Goal: Task Accomplishment & Management: Manage account settings

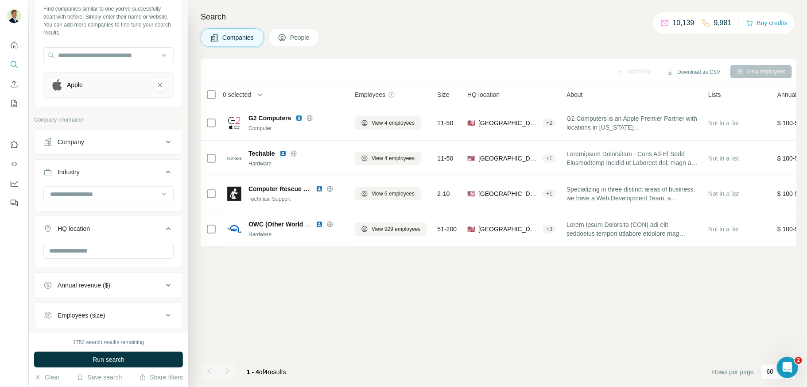
scroll to position [50, 0]
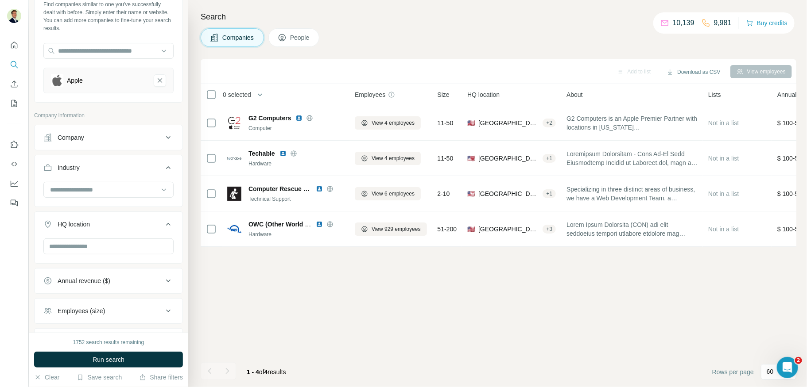
click at [89, 133] on div "Company" at bounding box center [103, 137] width 120 height 9
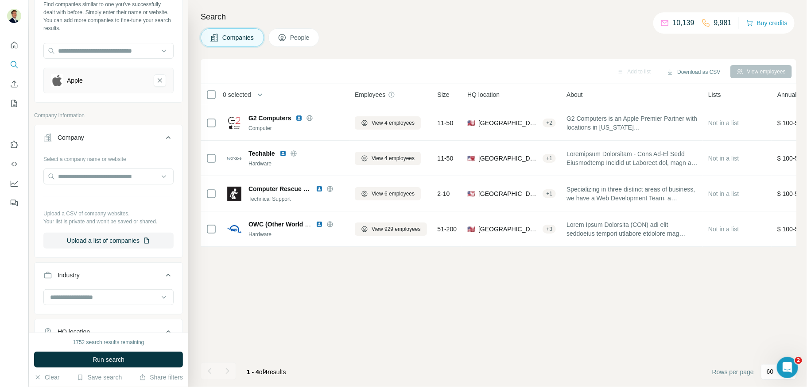
click at [89, 133] on div "Company" at bounding box center [103, 137] width 120 height 9
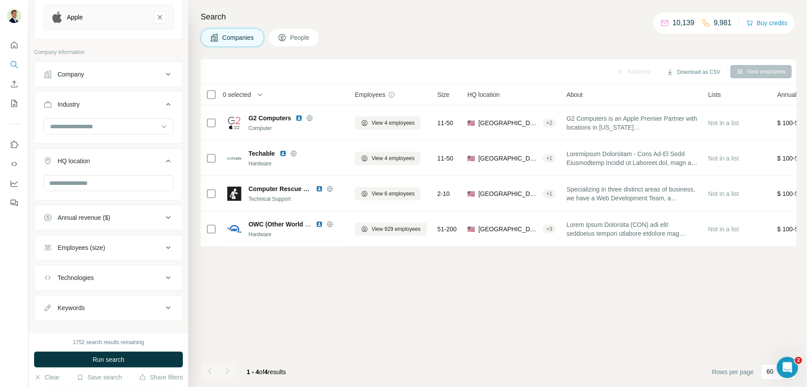
scroll to position [122, 0]
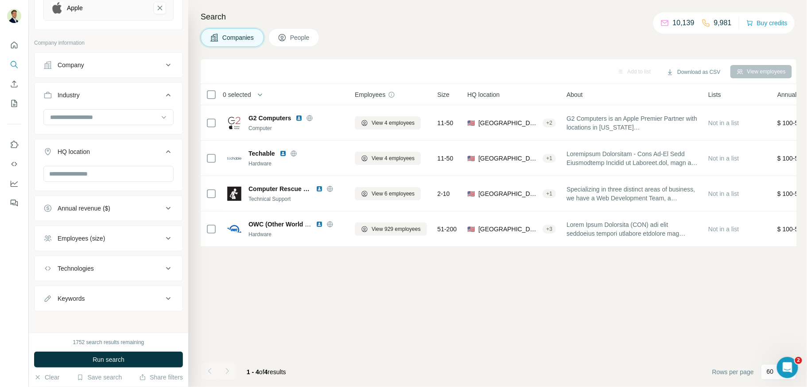
click at [100, 199] on button "Annual revenue ($)" at bounding box center [109, 208] width 148 height 21
click at [98, 205] on div "Annual revenue ($)" at bounding box center [84, 208] width 53 height 9
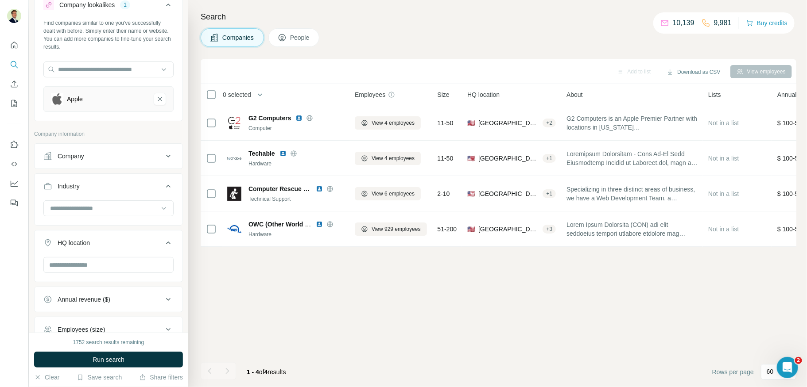
scroll to position [0, 0]
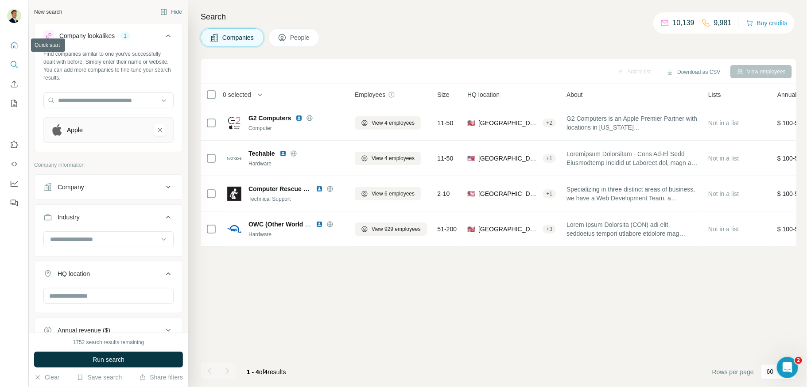
click at [13, 48] on icon "Quick start" at bounding box center [14, 45] width 7 height 7
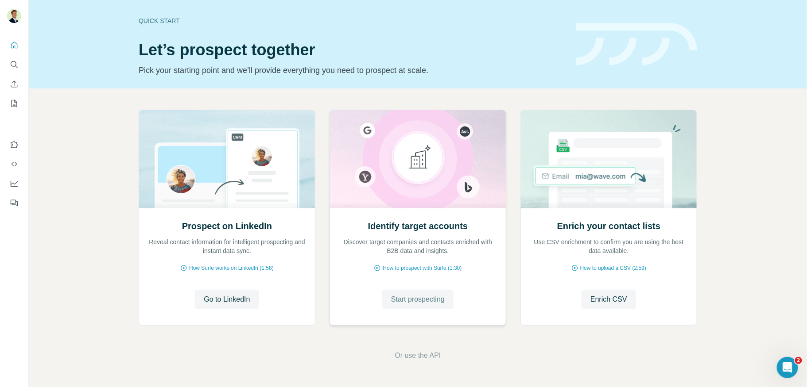
click at [425, 301] on span "Start prospecting" at bounding box center [418, 299] width 54 height 11
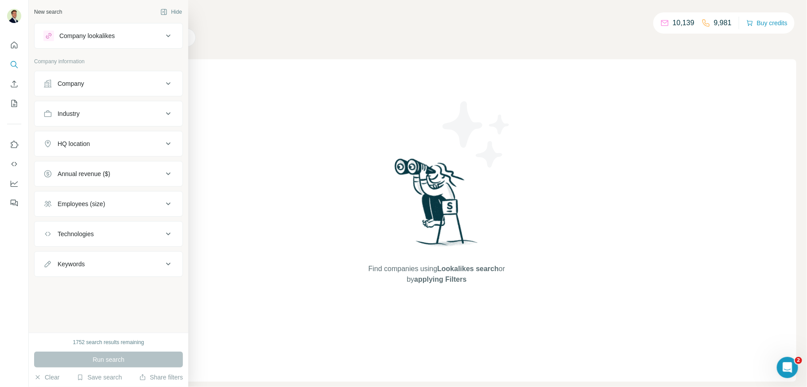
click at [83, 34] on div "Company lookalikes" at bounding box center [86, 35] width 55 height 9
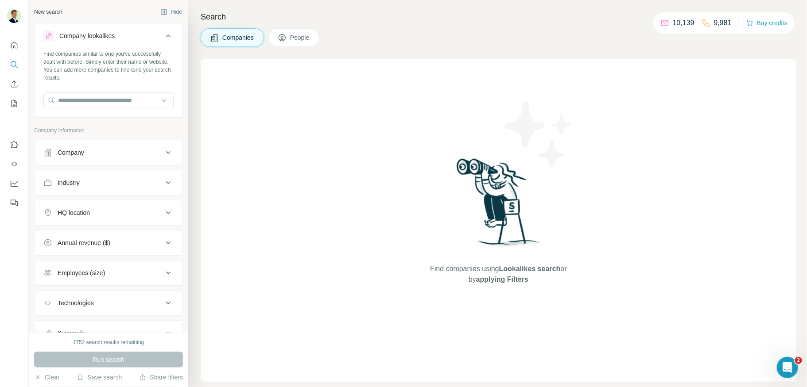
click at [47, 36] on icon at bounding box center [48, 35] width 7 height 7
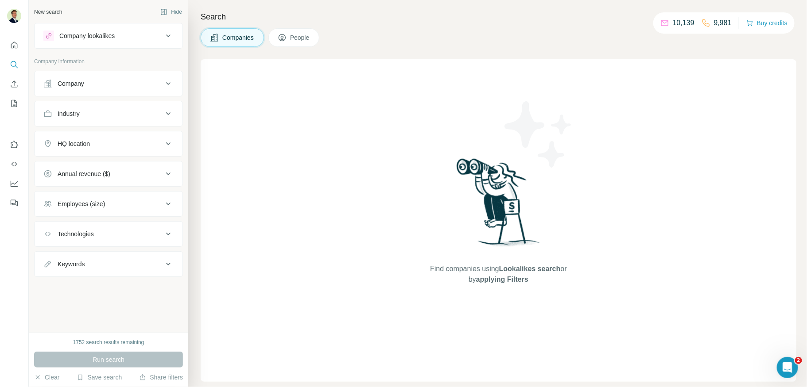
click at [47, 36] on icon at bounding box center [48, 35] width 7 height 7
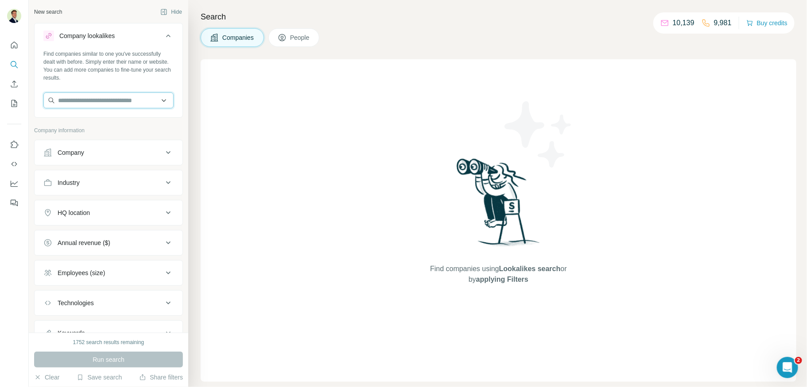
click at [81, 102] on input "text" at bounding box center [108, 101] width 130 height 16
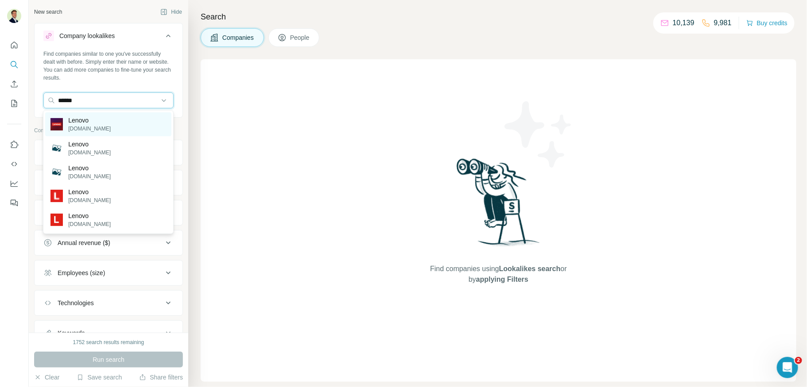
type input "******"
click at [103, 122] on div "Lenovo [DOMAIN_NAME]" at bounding box center [108, 124] width 126 height 24
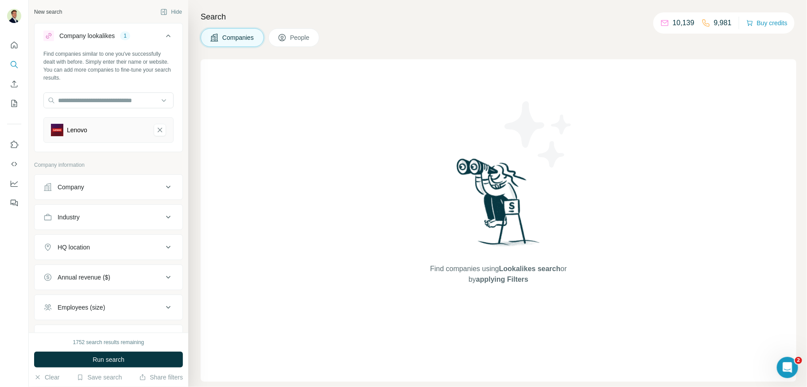
scroll to position [3, 0]
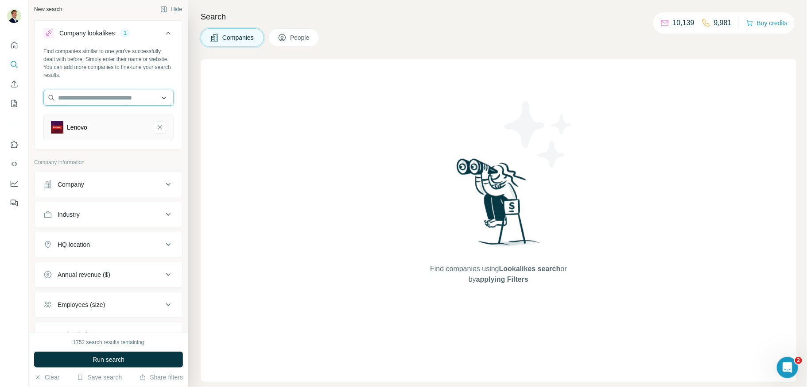
click at [102, 99] on input "text" at bounding box center [108, 98] width 130 height 16
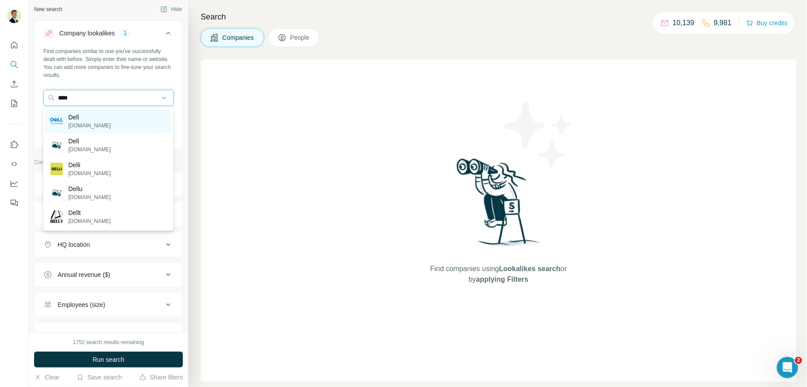
type input "****"
click at [97, 115] on div "Dell [DOMAIN_NAME]" at bounding box center [108, 121] width 126 height 24
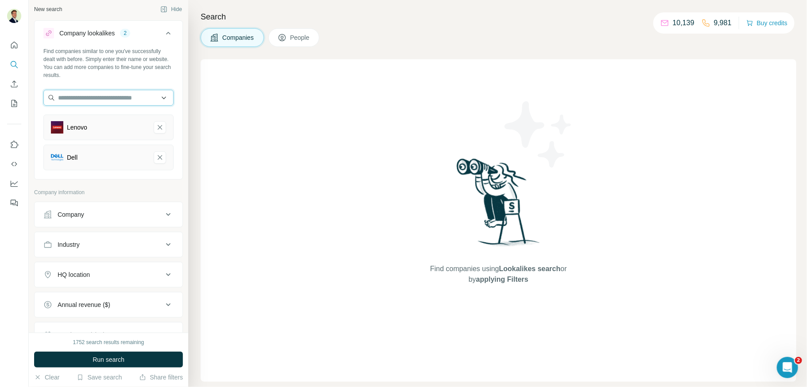
click at [95, 97] on input "text" at bounding box center [108, 98] width 130 height 16
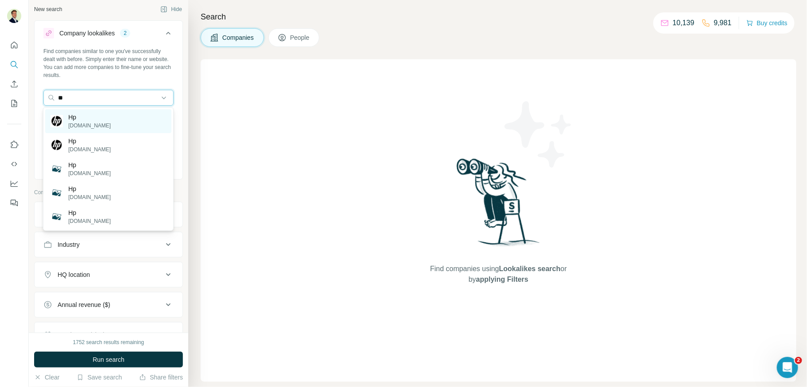
type input "**"
click at [90, 117] on p "Hp" at bounding box center [89, 117] width 42 height 9
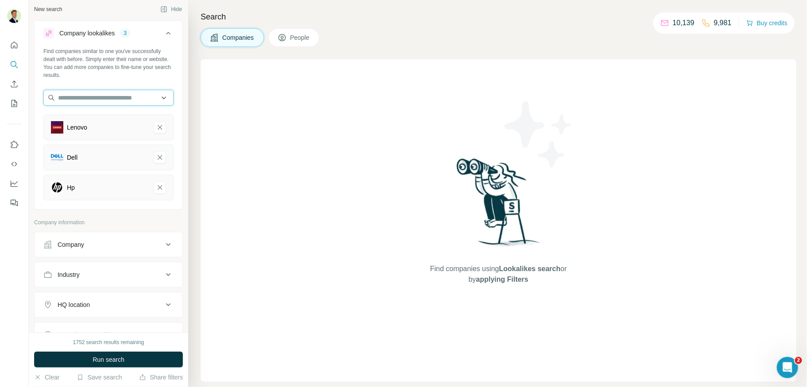
click at [93, 96] on input "text" at bounding box center [108, 98] width 130 height 16
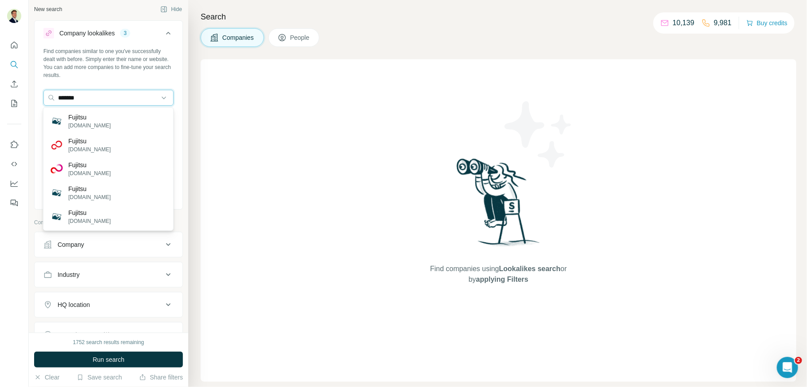
type input "*******"
click at [110, 144] on div "Fujitsu fujitsu-airco.be" at bounding box center [108, 145] width 126 height 24
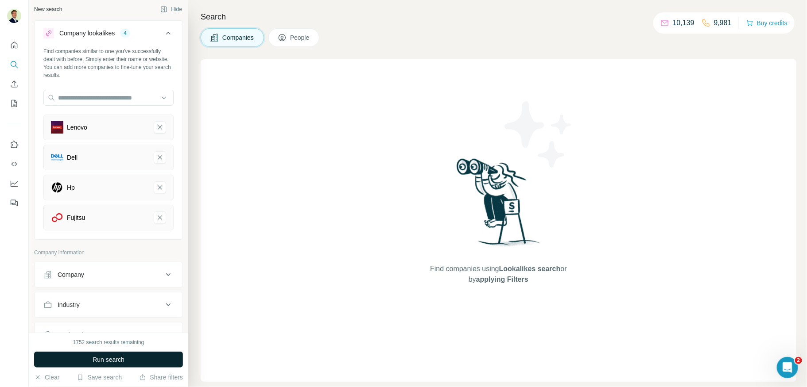
click at [100, 361] on span "Run search" at bounding box center [109, 359] width 32 height 9
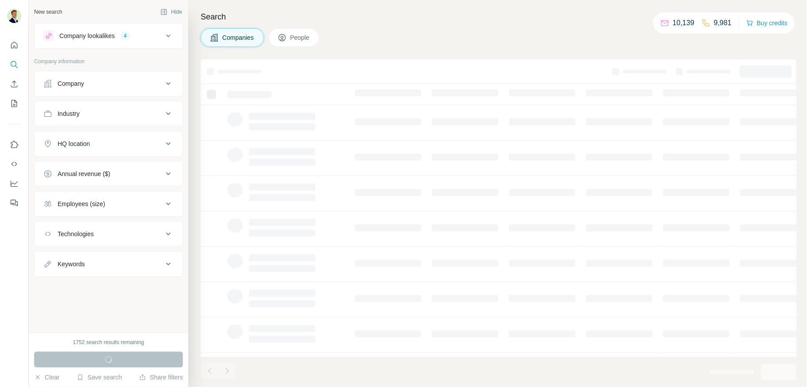
click at [155, 40] on div "Company lookalikes 4" at bounding box center [103, 36] width 120 height 11
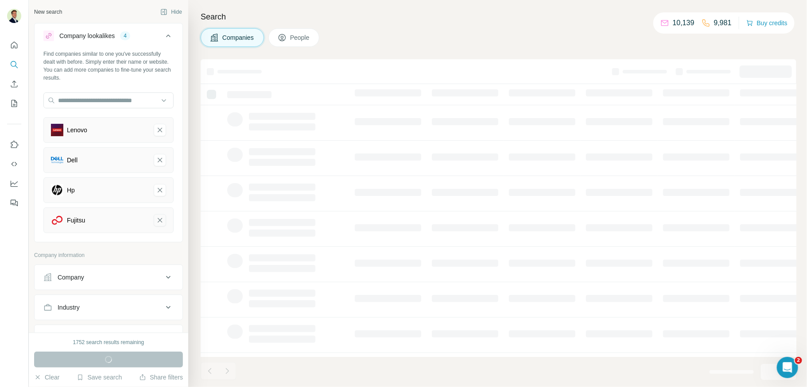
click at [160, 219] on icon "Fujitsu-remove-button" at bounding box center [160, 220] width 8 height 9
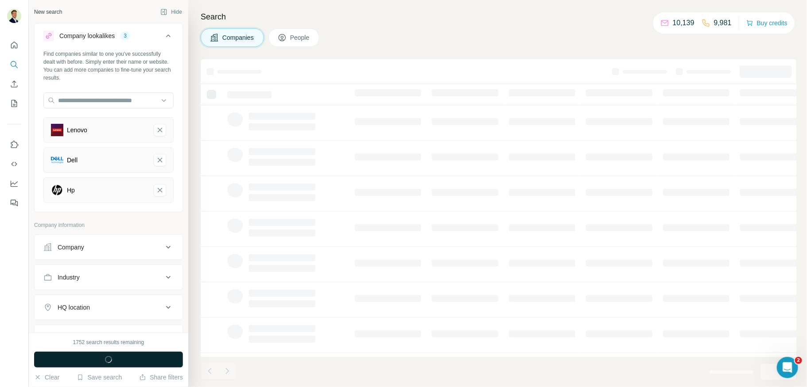
click at [103, 367] on button "Run search" at bounding box center [108, 360] width 149 height 16
click at [112, 362] on icon "button" at bounding box center [108, 360] width 8 height 8
click at [159, 129] on icon "Lenovo-remove-button" at bounding box center [160, 130] width 4 height 4
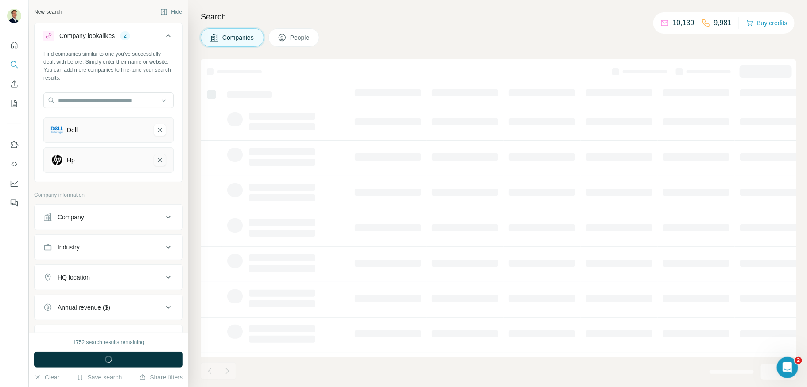
click at [158, 155] on button "Hp-remove-button" at bounding box center [160, 160] width 12 height 12
click at [156, 129] on icon "Dell-remove-button" at bounding box center [160, 130] width 8 height 9
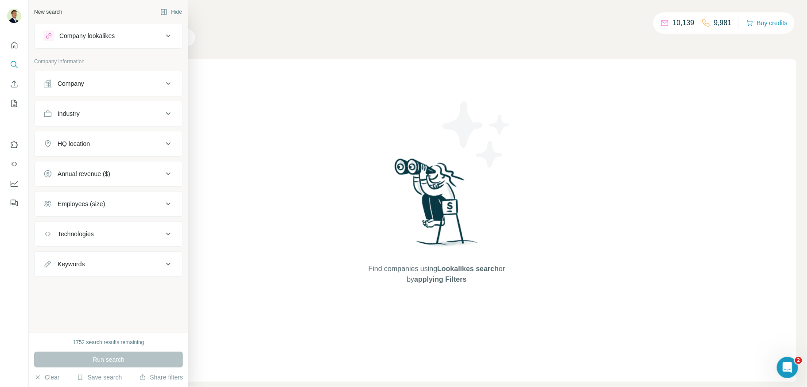
click at [79, 38] on div "Company lookalikes" at bounding box center [86, 35] width 55 height 9
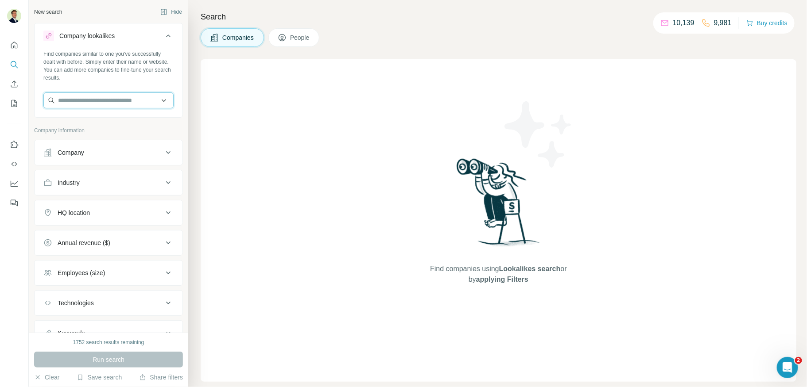
click at [77, 101] on input "text" at bounding box center [108, 101] width 130 height 16
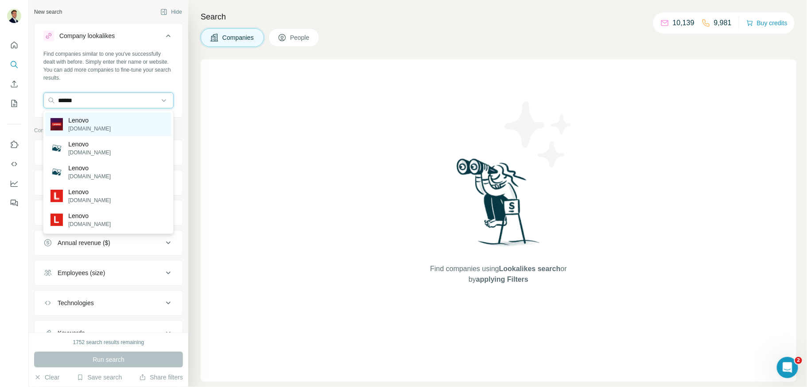
type input "******"
click at [80, 121] on p "Lenovo" at bounding box center [89, 120] width 42 height 9
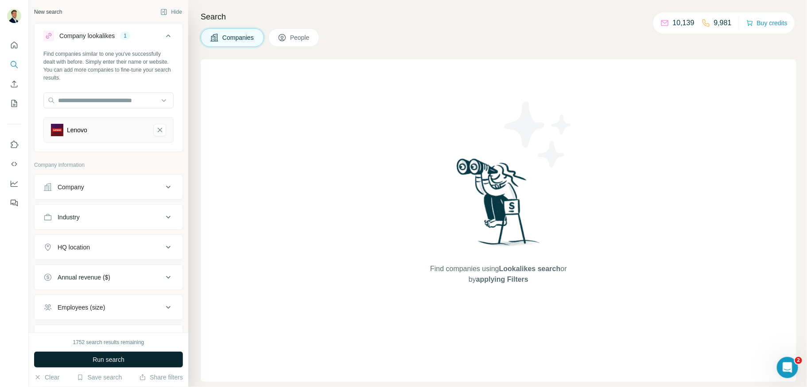
click at [109, 358] on span "Run search" at bounding box center [109, 359] width 32 height 9
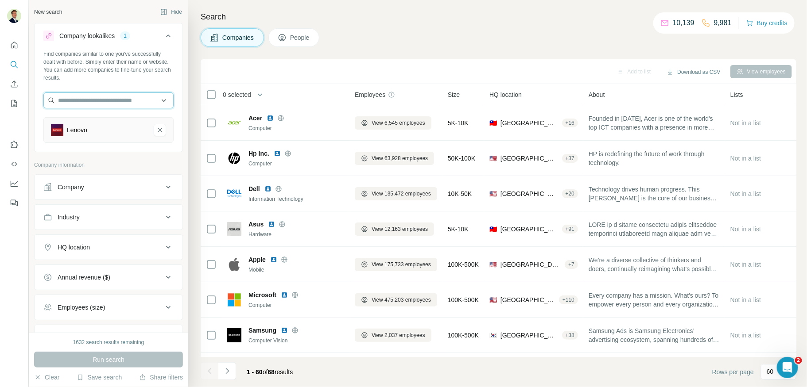
click at [97, 101] on input "text" at bounding box center [108, 101] width 130 height 16
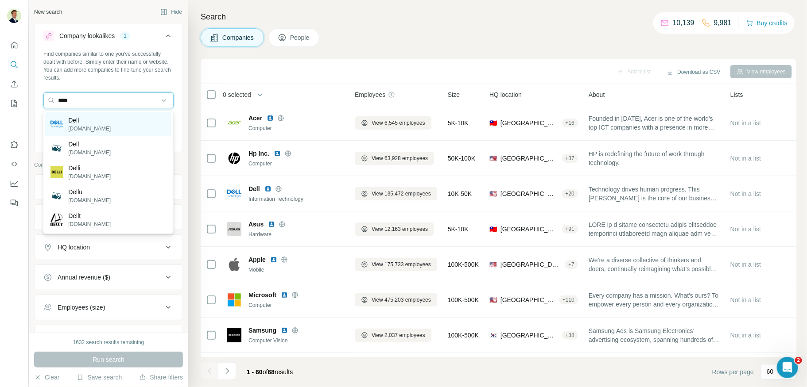
type input "****"
click at [98, 117] on div "Dell dell.com" at bounding box center [108, 124] width 126 height 24
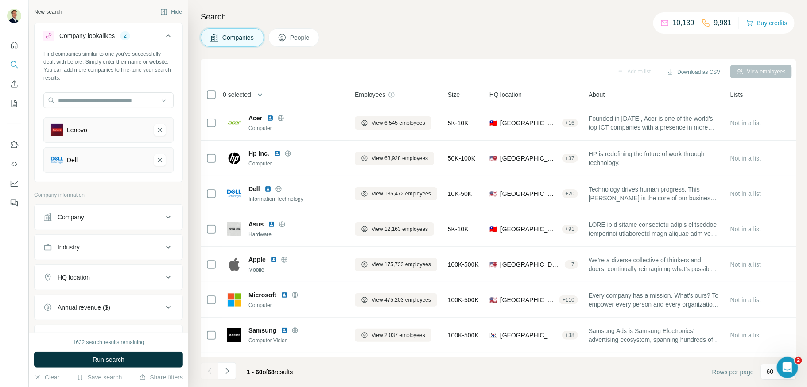
click at [108, 360] on span "Run search" at bounding box center [109, 359] width 32 height 9
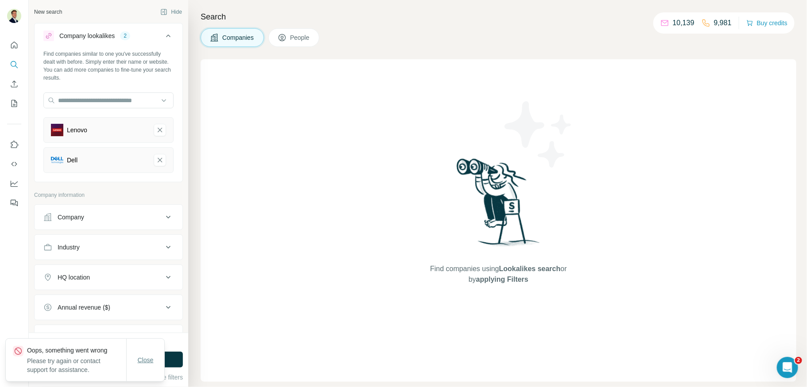
click at [149, 359] on span "Close" at bounding box center [146, 360] width 16 height 9
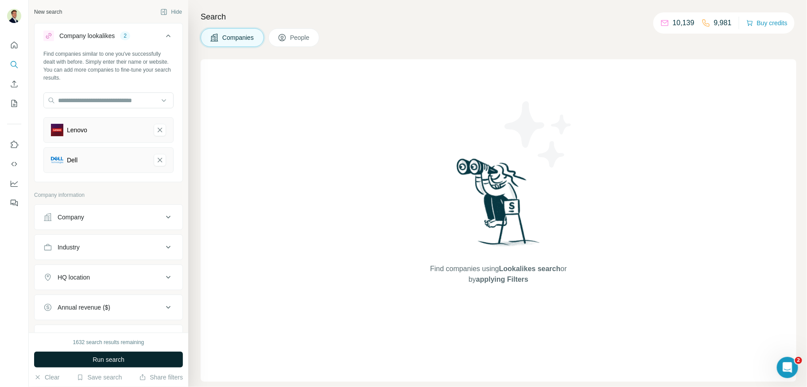
click at [85, 361] on button "Run search" at bounding box center [108, 360] width 149 height 16
click at [109, 355] on span "Run search" at bounding box center [109, 359] width 32 height 9
click at [111, 360] on span "Run search" at bounding box center [109, 359] width 32 height 9
click at [110, 361] on span "Run search" at bounding box center [109, 359] width 32 height 9
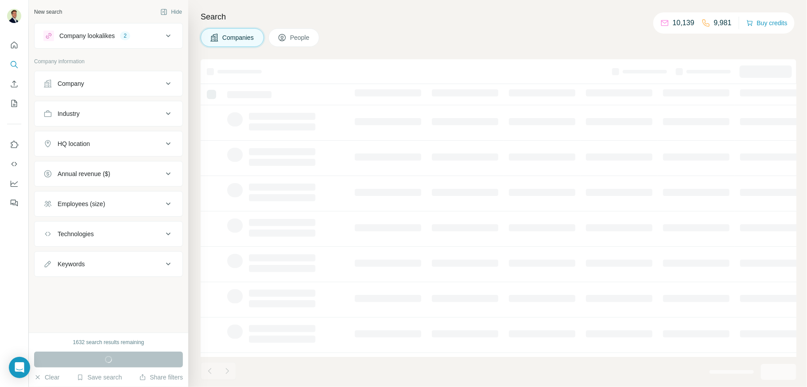
click at [97, 37] on div "Company lookalikes" at bounding box center [86, 35] width 55 height 9
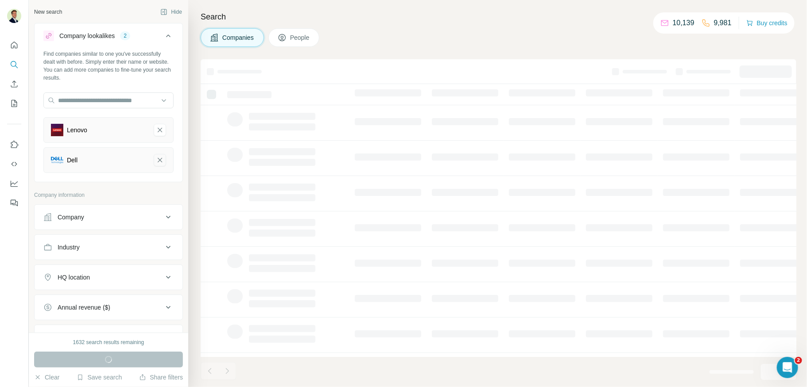
click at [160, 162] on icon "Dell-remove-button" at bounding box center [160, 160] width 8 height 9
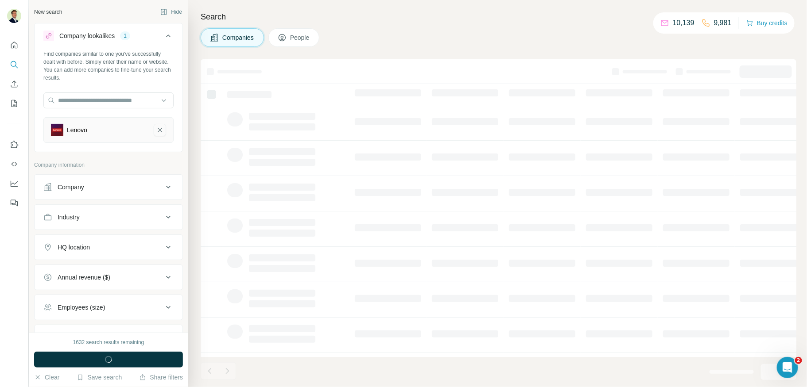
click at [159, 130] on icon "Lenovo-remove-button" at bounding box center [160, 130] width 8 height 9
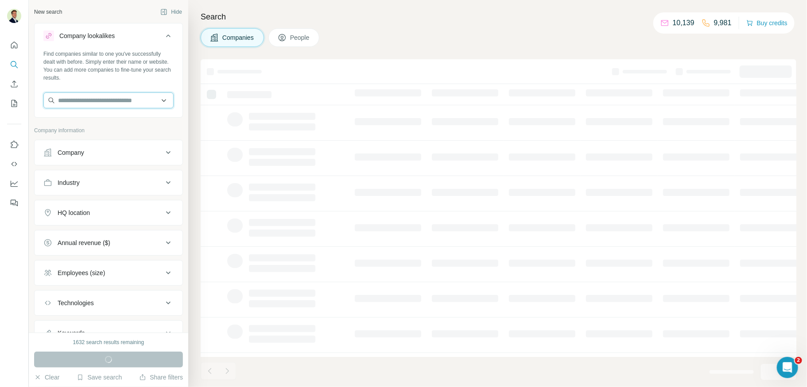
click at [117, 98] on input "text" at bounding box center [108, 101] width 130 height 16
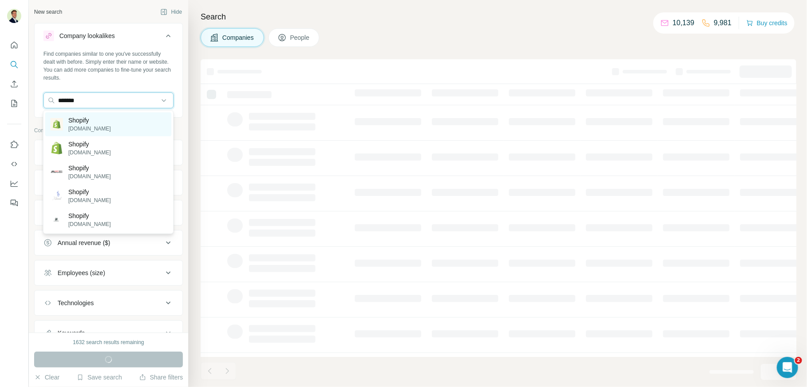
type input "*******"
click at [115, 122] on div "Shopify [DOMAIN_NAME]" at bounding box center [108, 124] width 126 height 24
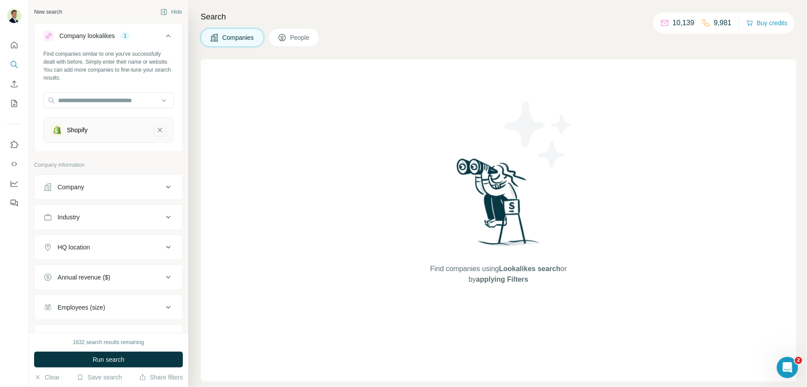
click at [158, 125] on button "Shopify-remove-button" at bounding box center [160, 130] width 12 height 12
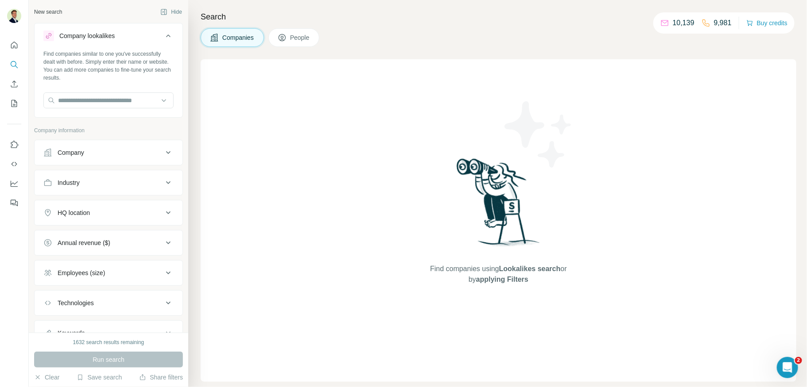
click at [87, 160] on button "Company" at bounding box center [109, 152] width 148 height 21
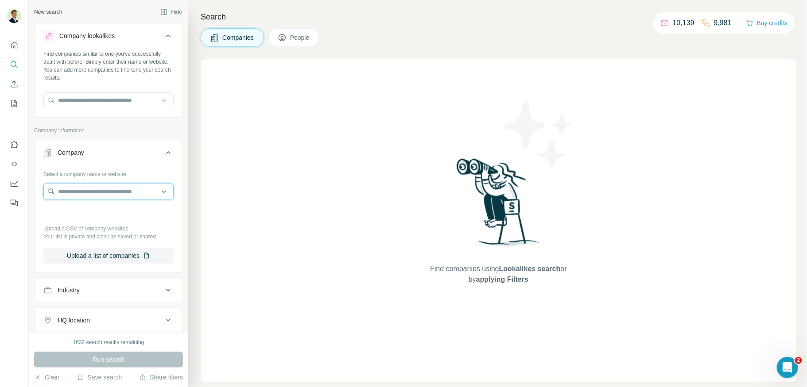
click at [86, 191] on input "text" at bounding box center [108, 192] width 130 height 16
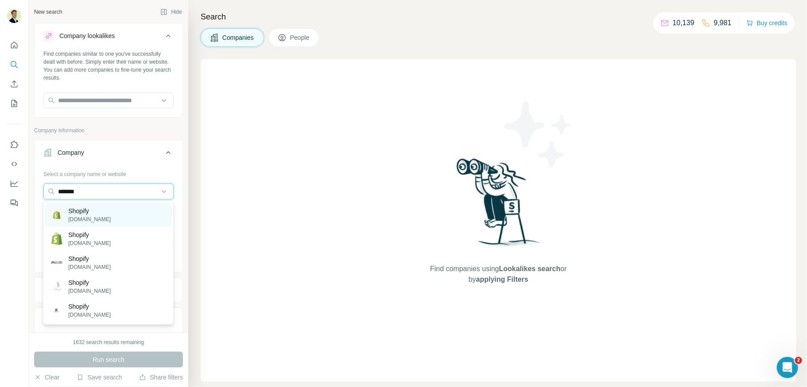
type input "*******"
click at [80, 210] on p "Shopify" at bounding box center [89, 211] width 42 height 9
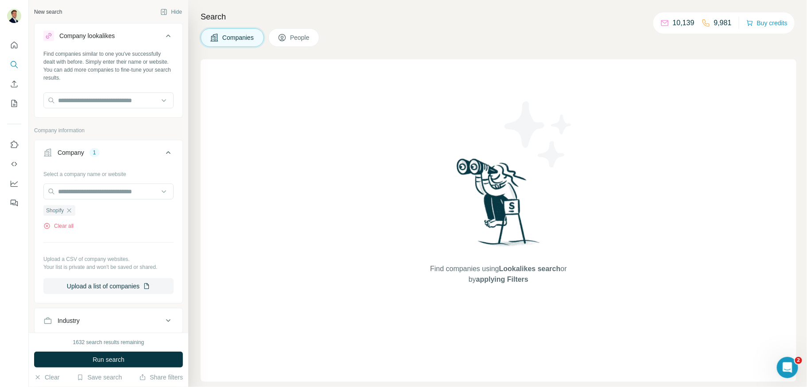
click at [106, 357] on span "Run search" at bounding box center [109, 359] width 32 height 9
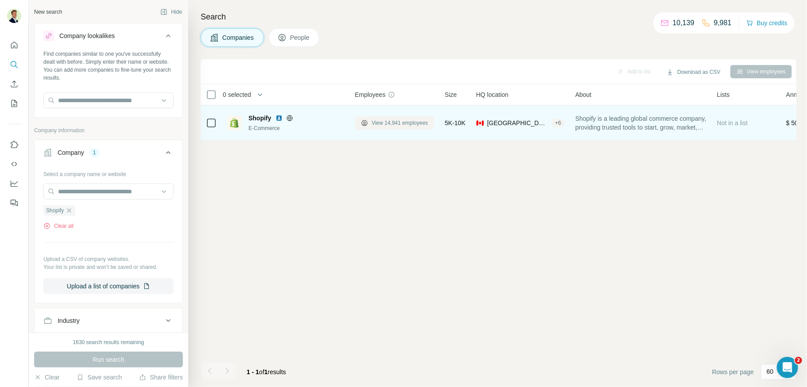
click at [396, 119] on span "View 14,941 employees" at bounding box center [399, 123] width 56 height 8
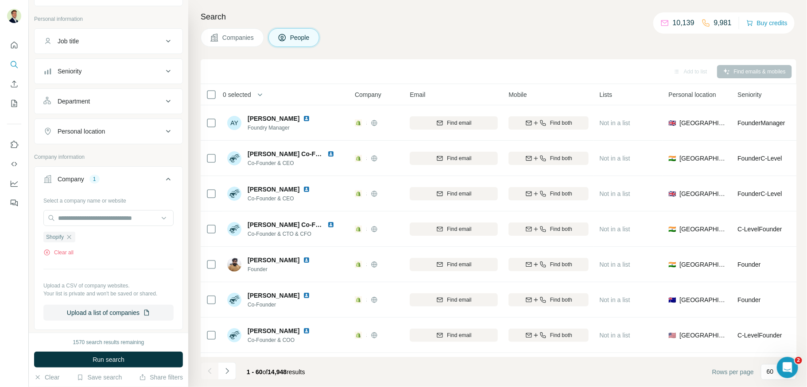
scroll to position [113, 0]
click at [68, 234] on icon "button" at bounding box center [69, 235] width 7 height 7
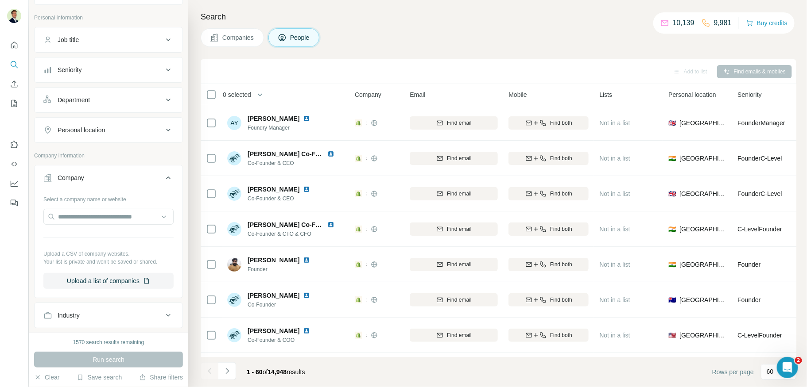
click at [167, 177] on icon at bounding box center [168, 178] width 11 height 11
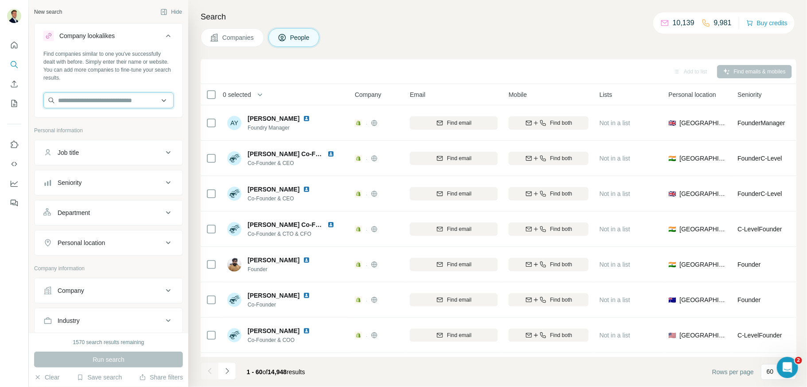
click at [91, 102] on input "text" at bounding box center [108, 101] width 130 height 16
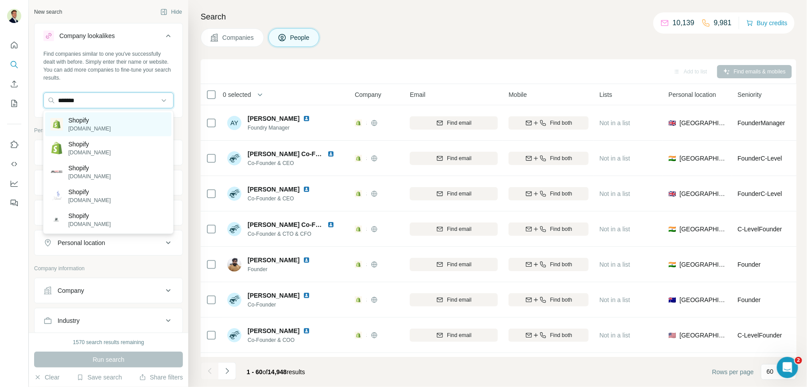
type input "*******"
click at [94, 121] on p "Shopify" at bounding box center [89, 120] width 42 height 9
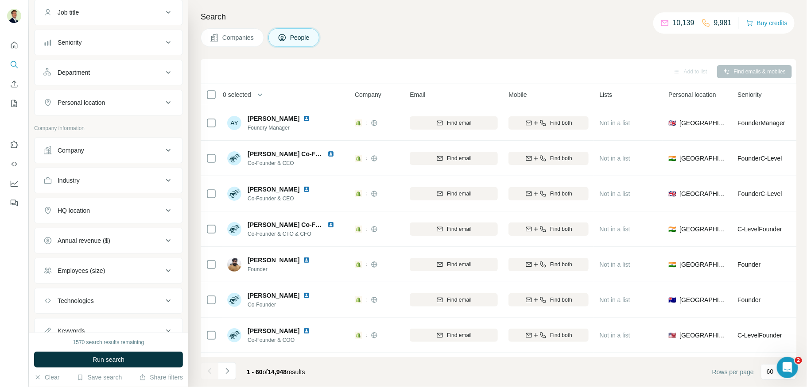
scroll to position [176, 0]
click at [84, 178] on div "Industry" at bounding box center [103, 179] width 120 height 9
click at [87, 204] on div at bounding box center [103, 201] width 109 height 15
type input "*"
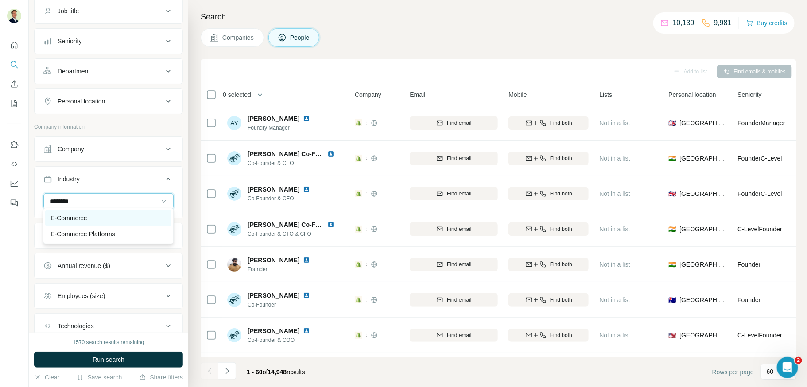
type input "********"
click at [85, 220] on p "E-Commerce" at bounding box center [68, 218] width 36 height 9
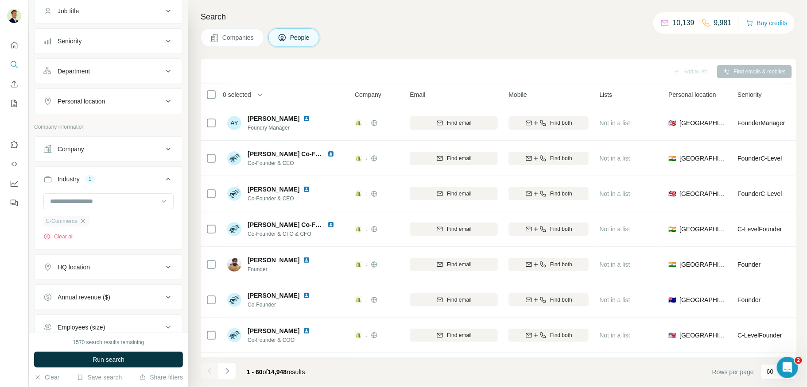
click at [86, 264] on div "HQ location" at bounding box center [74, 267] width 32 height 9
click at [85, 286] on input "text" at bounding box center [108, 290] width 130 height 16
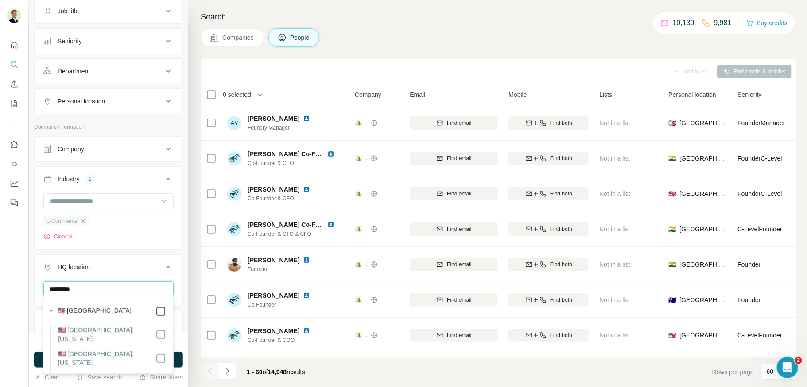
type input "*********"
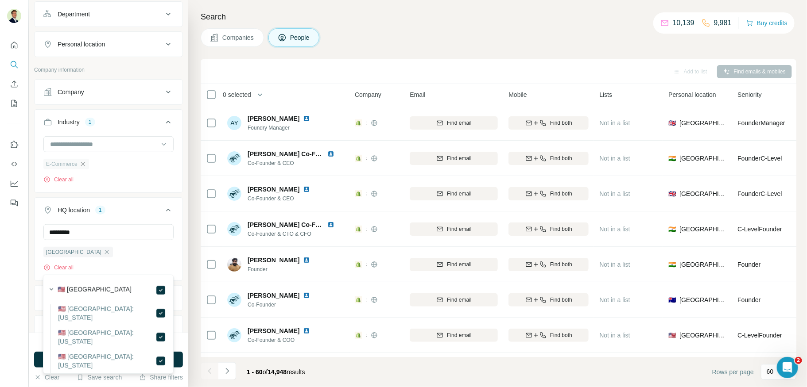
scroll to position [236, 0]
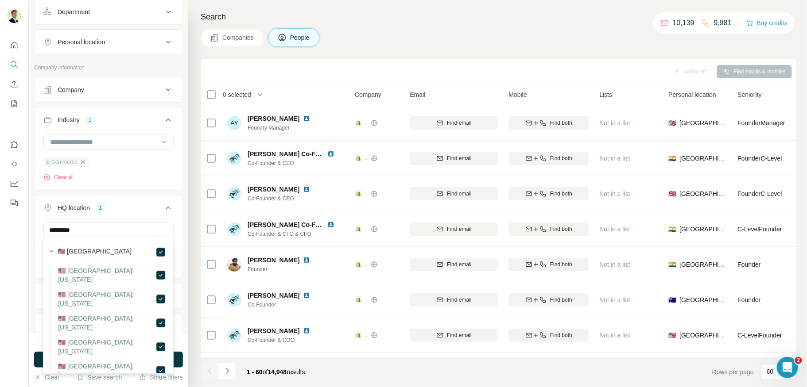
click at [168, 207] on icon at bounding box center [168, 208] width 4 height 3
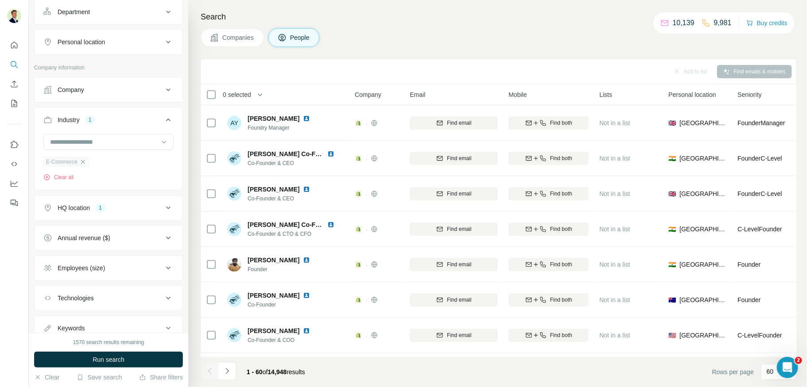
click at [115, 361] on span "Run search" at bounding box center [109, 359] width 32 height 9
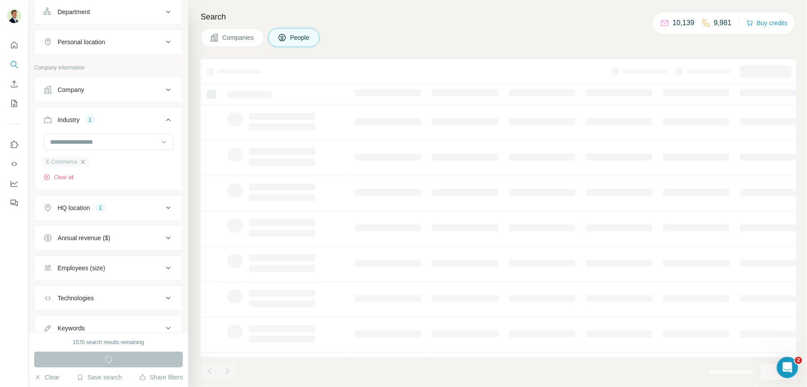
click at [232, 35] on span "Companies" at bounding box center [238, 37] width 32 height 9
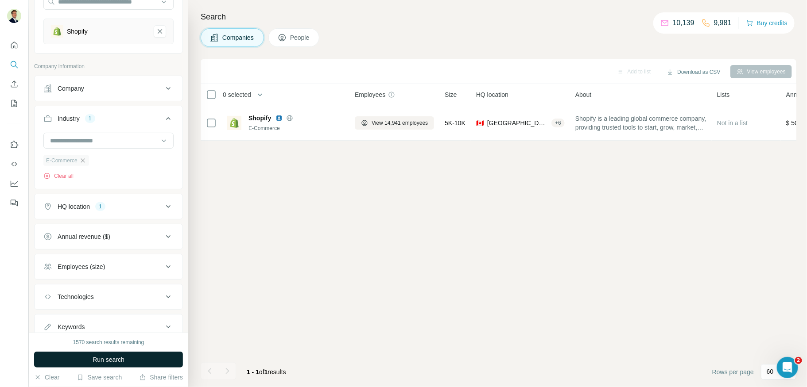
click at [103, 362] on span "Run search" at bounding box center [109, 359] width 32 height 9
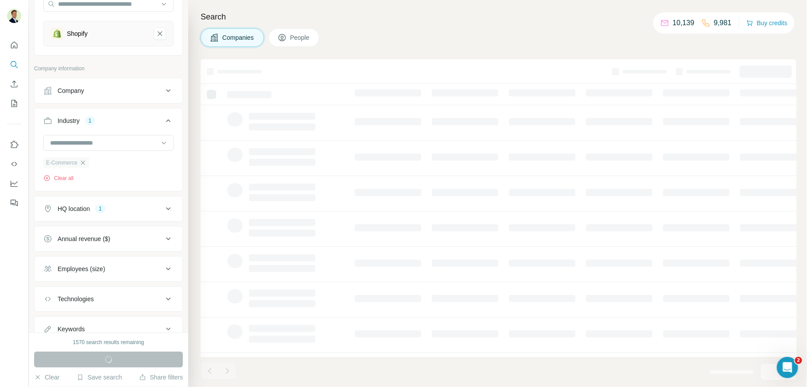
scroll to position [127, 0]
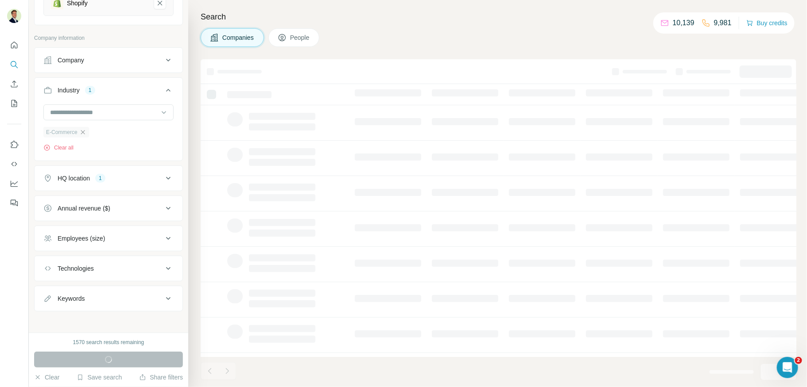
click at [117, 264] on div "Technologies" at bounding box center [103, 268] width 120 height 9
click at [108, 288] on input "text" at bounding box center [108, 291] width 130 height 16
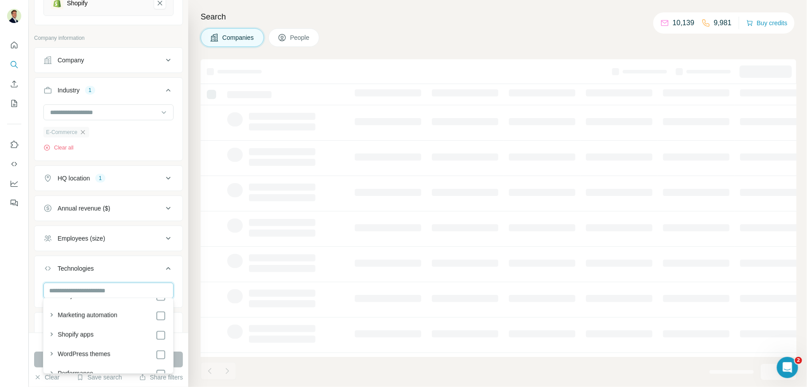
scroll to position [64, 0]
click at [131, 273] on button "Technologies 1" at bounding box center [109, 270] width 148 height 25
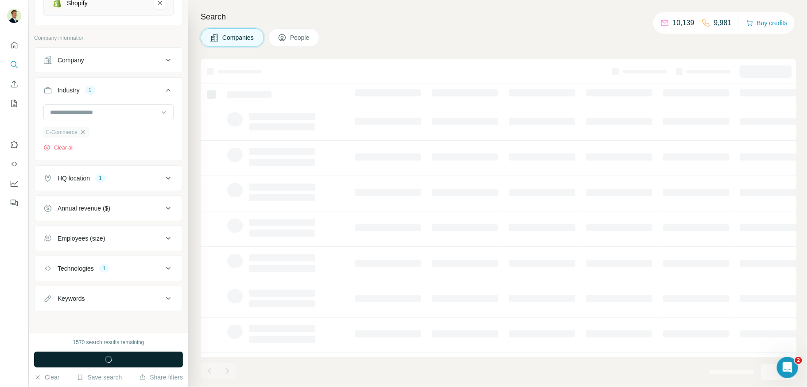
click at [84, 299] on div "Keywords" at bounding box center [71, 298] width 27 height 9
click at [94, 209] on div "Annual revenue ($)" at bounding box center [84, 208] width 53 height 9
click at [48, 274] on icon at bounding box center [48, 277] width 11 height 11
click at [97, 205] on div "Annual revenue ($)" at bounding box center [84, 208] width 53 height 9
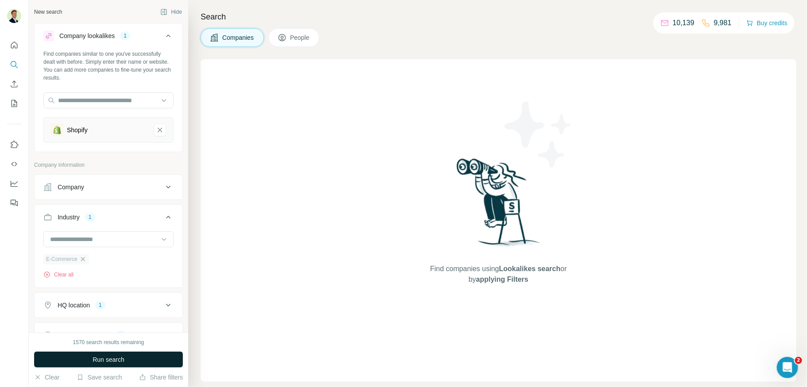
click at [120, 357] on span "Run search" at bounding box center [109, 359] width 32 height 9
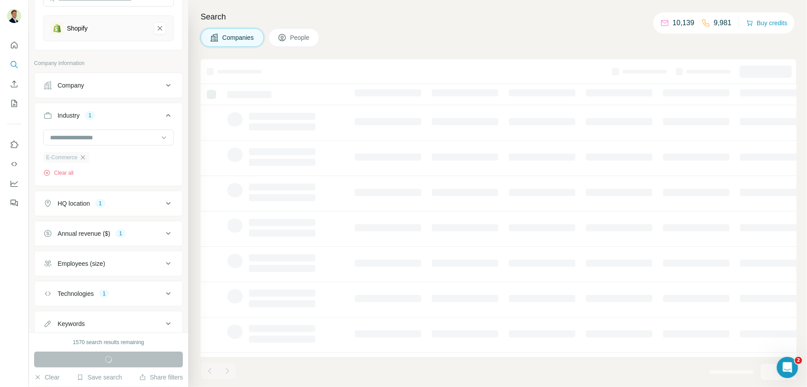
scroll to position [120, 0]
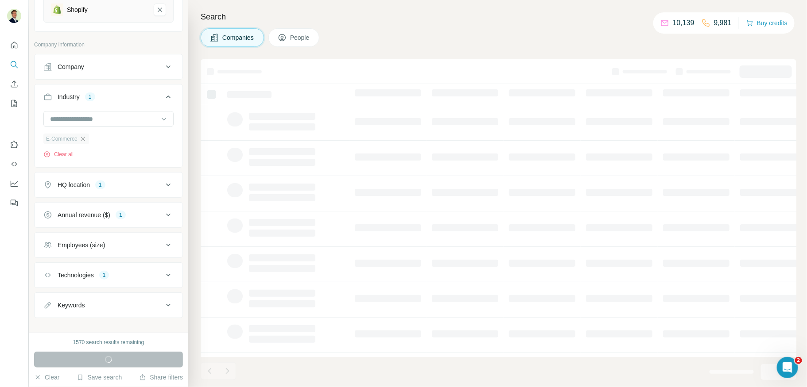
click at [86, 136] on icon "button" at bounding box center [82, 138] width 7 height 7
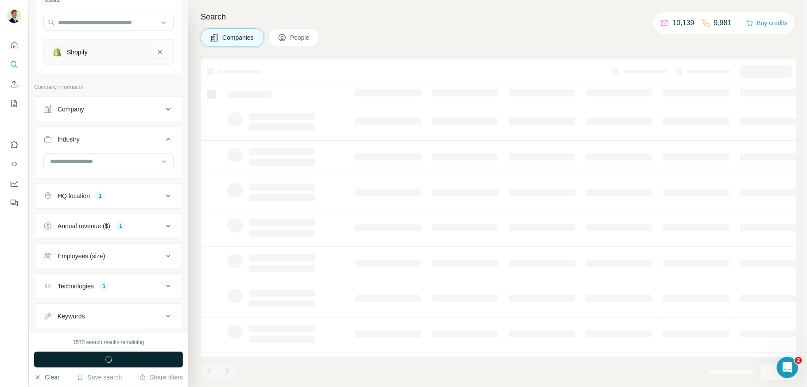
click at [47, 380] on button "Clear" at bounding box center [46, 377] width 25 height 9
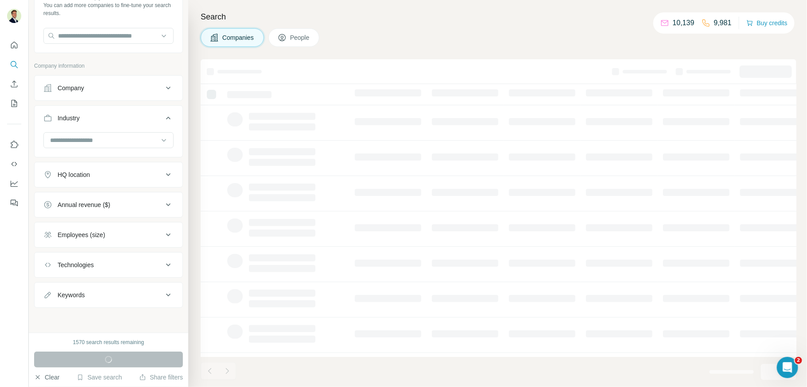
scroll to position [62, 0]
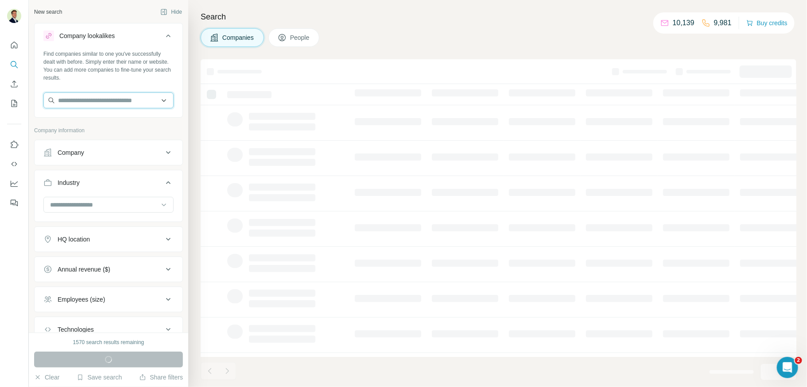
click at [100, 98] on input "text" at bounding box center [108, 101] width 130 height 16
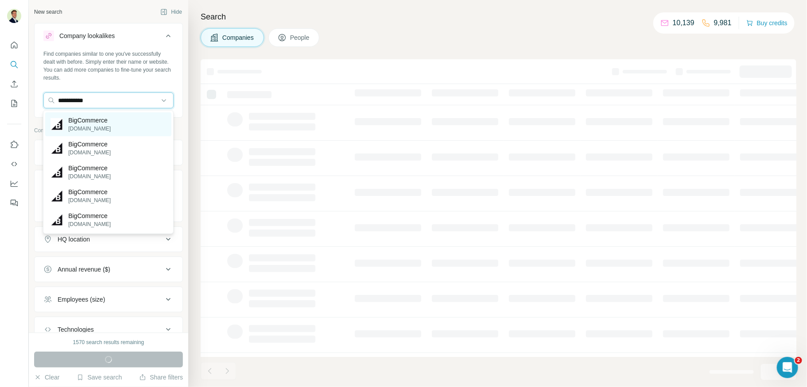
type input "**********"
click at [103, 125] on p "bigcommerce.com" at bounding box center [89, 129] width 42 height 8
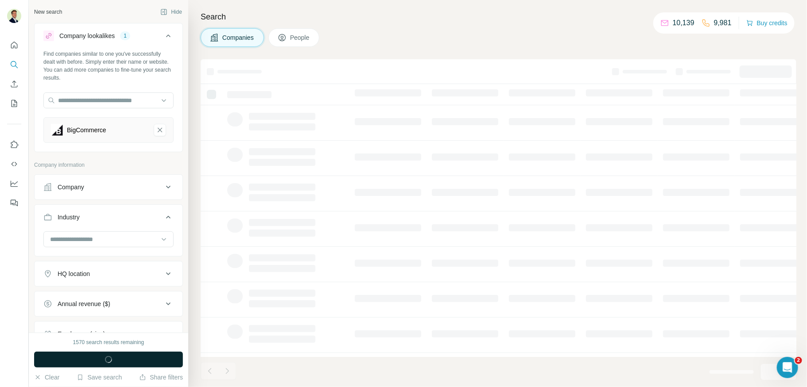
scroll to position [9, 0]
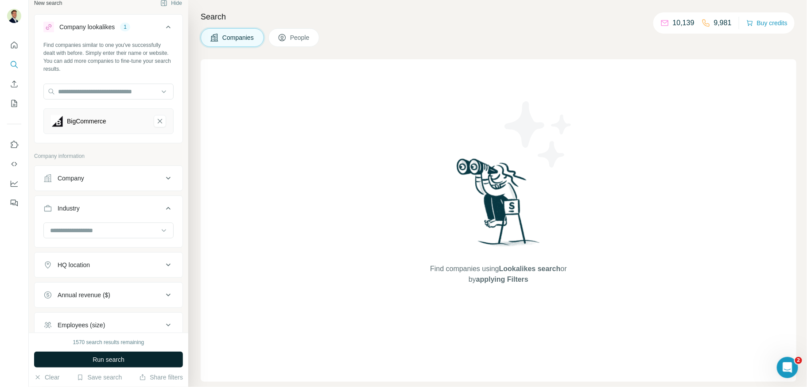
click at [93, 356] on span "Run search" at bounding box center [109, 359] width 32 height 9
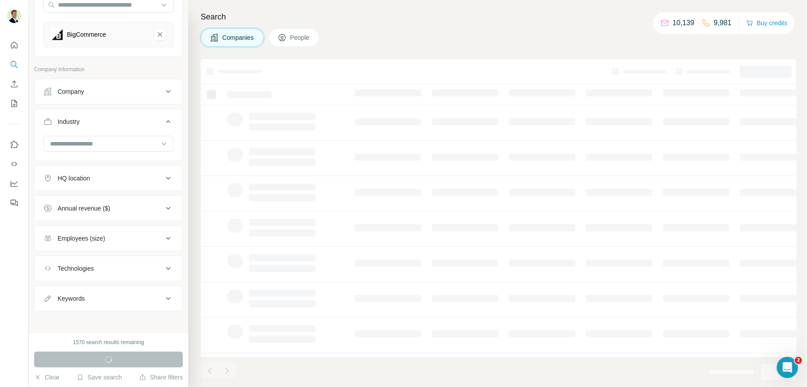
scroll to position [0, 0]
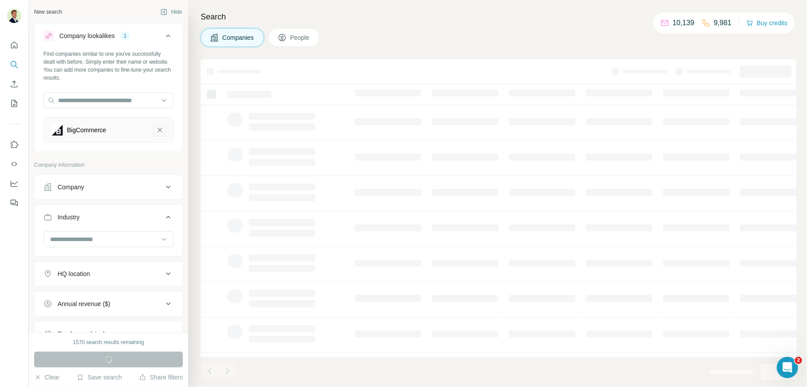
click at [163, 130] on icon "BigCommerce-remove-button" at bounding box center [160, 130] width 8 height 9
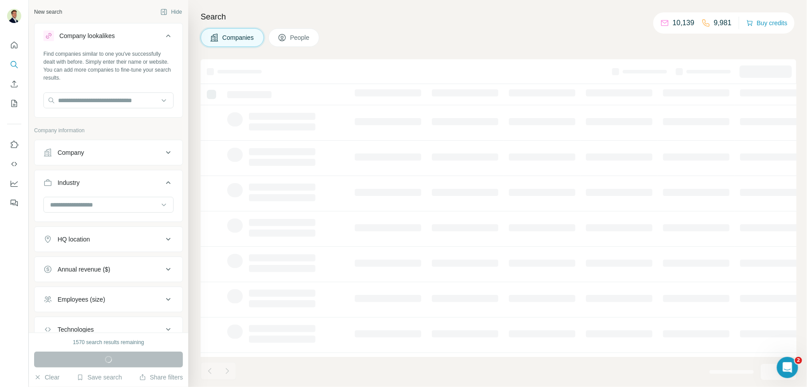
click at [362, 40] on div "Companies People" at bounding box center [498, 37] width 595 height 19
click at [99, 205] on input at bounding box center [103, 205] width 109 height 10
click at [102, 202] on input at bounding box center [103, 205] width 109 height 10
type input "********"
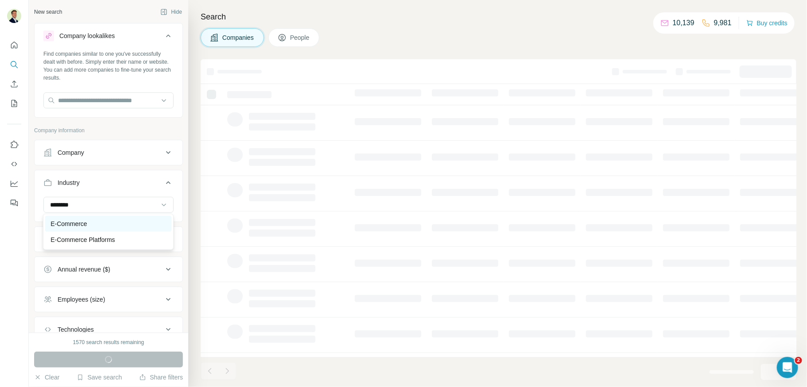
click at [79, 221] on p "E-Commerce" at bounding box center [68, 224] width 36 height 9
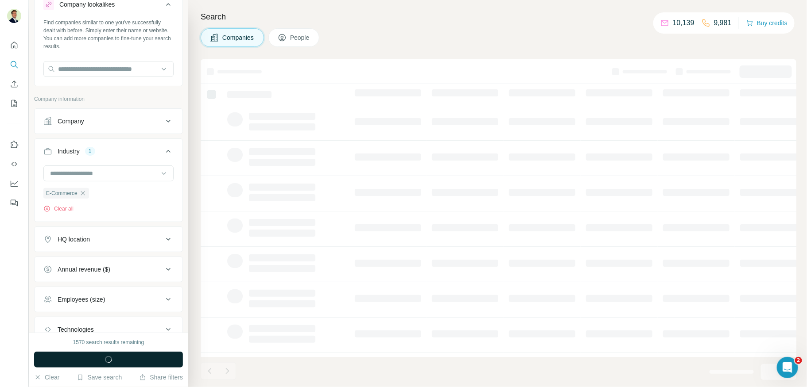
scroll to position [43, 0]
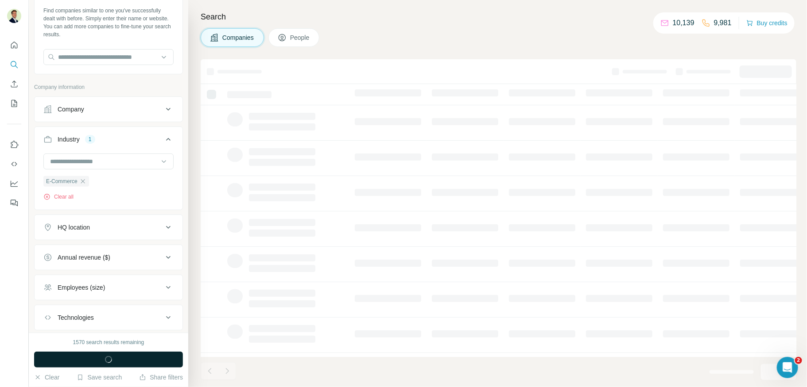
click at [92, 228] on div "HQ location" at bounding box center [103, 227] width 120 height 9
click at [81, 254] on input "text" at bounding box center [108, 250] width 130 height 16
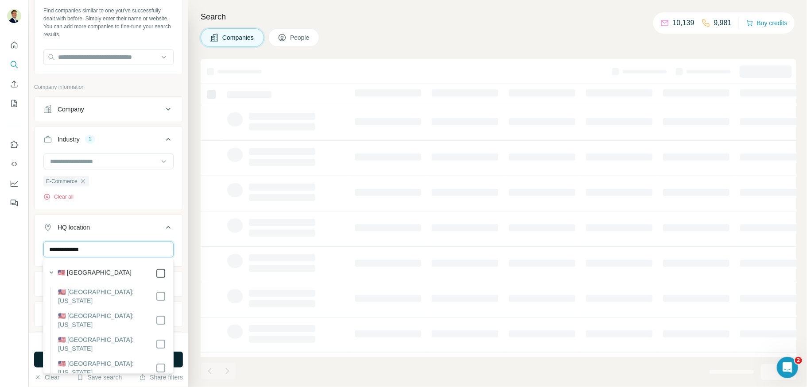
type input "**********"
click at [166, 224] on icon at bounding box center [168, 227] width 11 height 11
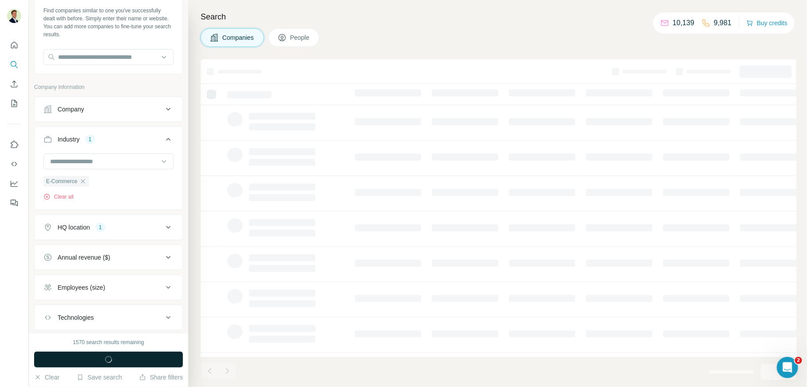
click at [102, 259] on div "Annual revenue ($)" at bounding box center [84, 257] width 53 height 9
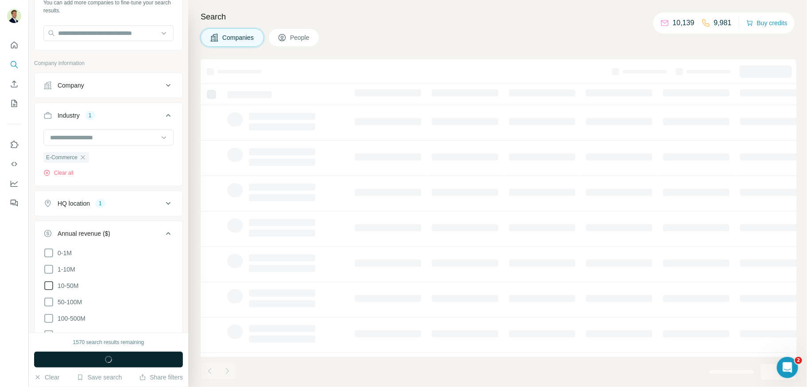
click at [48, 283] on icon at bounding box center [48, 286] width 11 height 11
click at [168, 233] on icon at bounding box center [168, 233] width 11 height 11
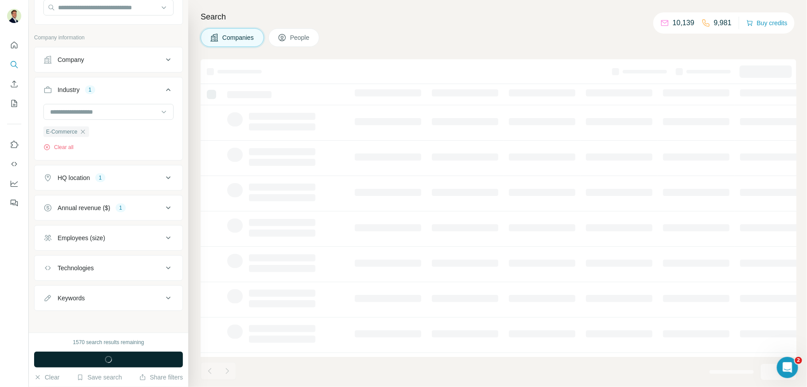
click at [103, 234] on div "Employees (size)" at bounding box center [81, 238] width 47 height 9
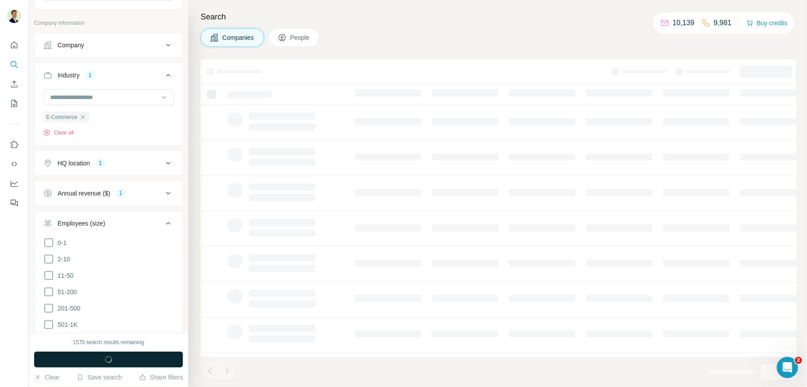
scroll to position [113, 0]
click at [49, 301] on icon at bounding box center [48, 303] width 11 height 11
click at [170, 213] on icon at bounding box center [168, 218] width 11 height 11
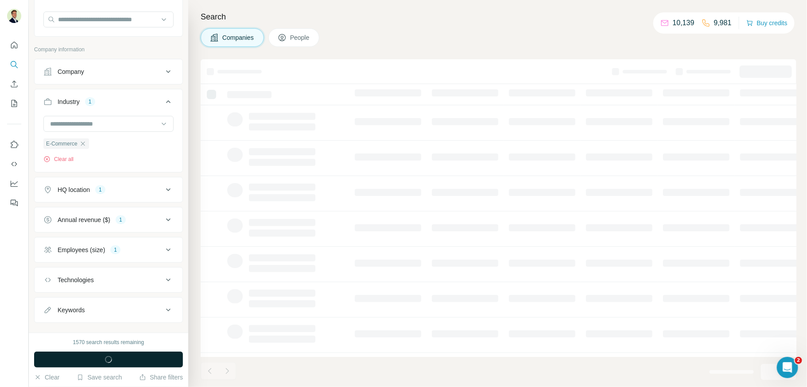
scroll to position [93, 0]
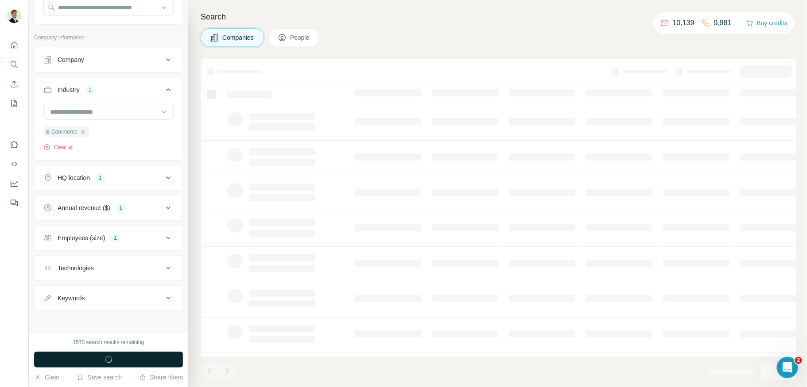
click at [108, 363] on circle "button" at bounding box center [108, 359] width 7 height 7
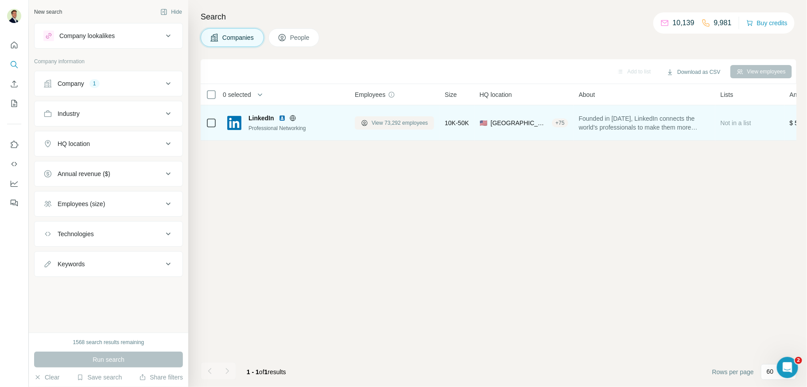
click at [383, 126] on span "View 73,292 employees" at bounding box center [399, 123] width 56 height 8
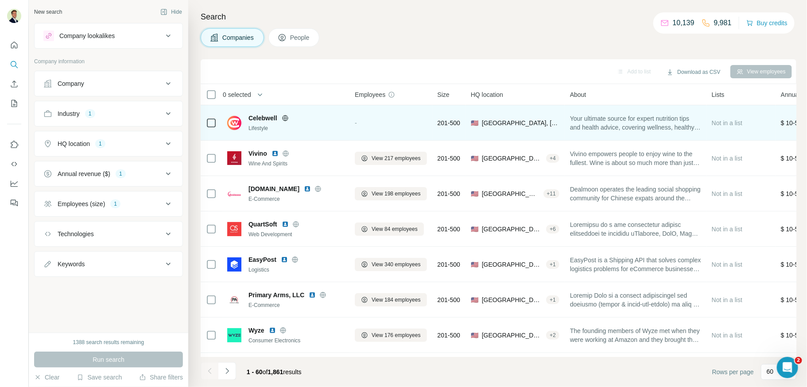
click at [304, 125] on div "Lifestyle" at bounding box center [296, 128] width 96 height 8
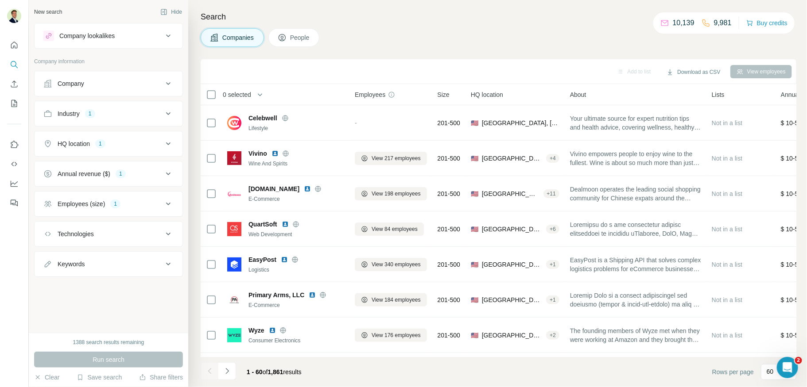
click at [113, 111] on div "Industry 1" at bounding box center [103, 113] width 120 height 9
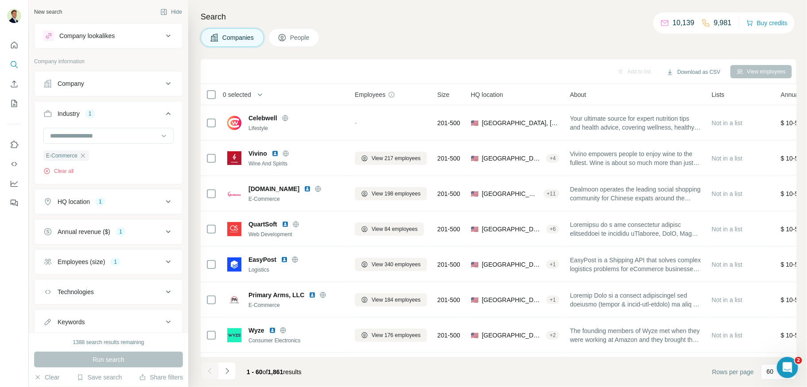
click at [113, 111] on div "Industry 1" at bounding box center [103, 113] width 120 height 9
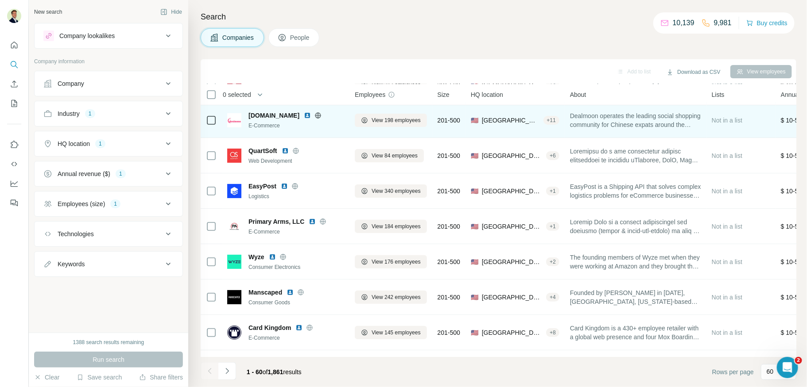
scroll to position [74, 0]
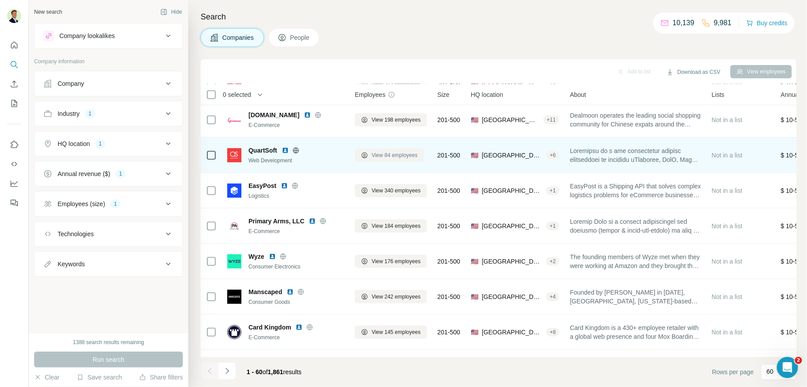
click at [392, 155] on span "View 84 employees" at bounding box center [394, 155] width 46 height 8
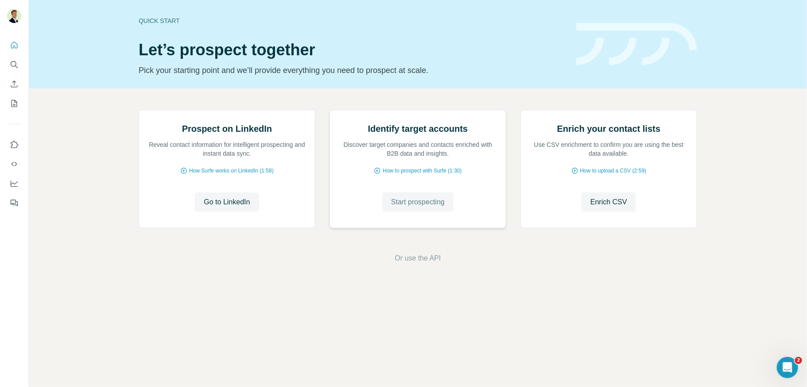
click at [417, 208] on span "Start prospecting" at bounding box center [418, 202] width 54 height 11
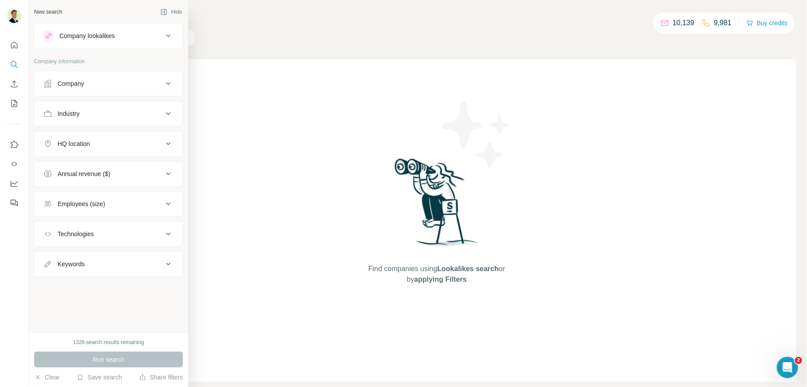
click at [70, 37] on div "Company lookalikes" at bounding box center [86, 35] width 55 height 9
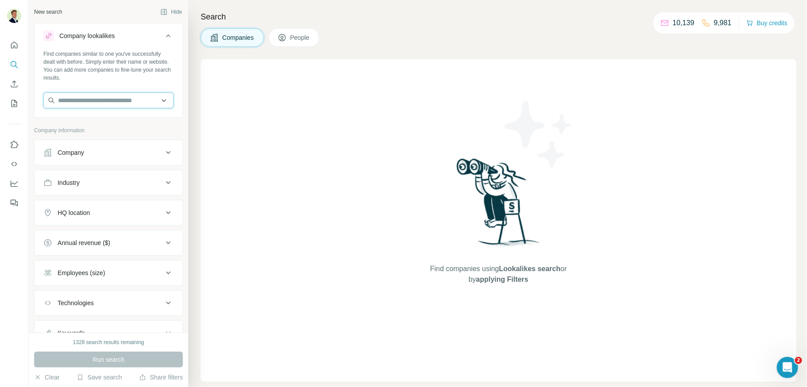
click at [73, 103] on input "text" at bounding box center [108, 101] width 130 height 16
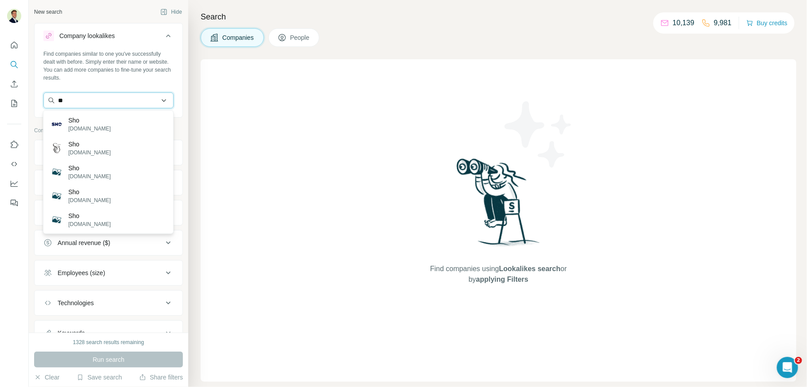
type input "*"
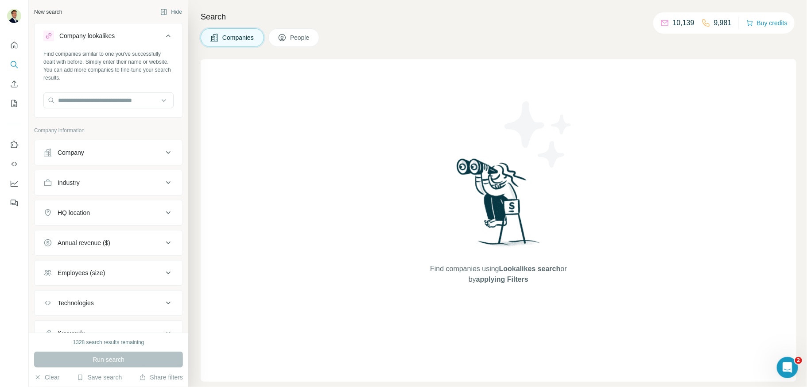
click at [87, 185] on div "Industry" at bounding box center [103, 182] width 120 height 9
click at [87, 205] on input at bounding box center [103, 205] width 109 height 10
type input "*"
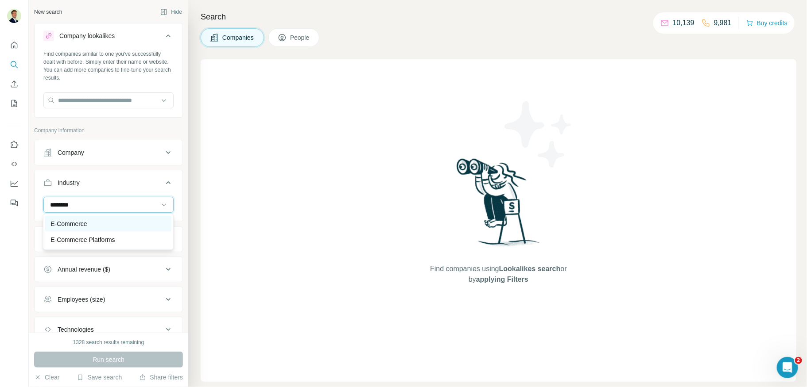
type input "********"
click at [78, 218] on div "E-Commerce" at bounding box center [108, 224] width 126 height 16
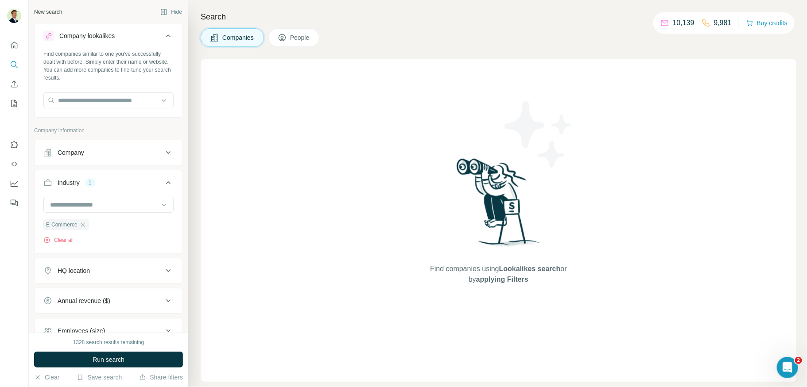
click at [83, 271] on div "HQ location" at bounding box center [74, 271] width 32 height 9
click at [91, 296] on input "text" at bounding box center [108, 293] width 130 height 16
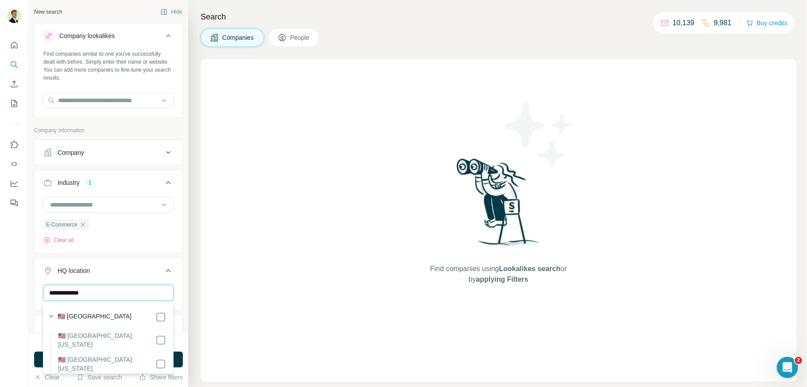
type input "**********"
click at [158, 263] on button "HQ location 1" at bounding box center [109, 272] width 148 height 25
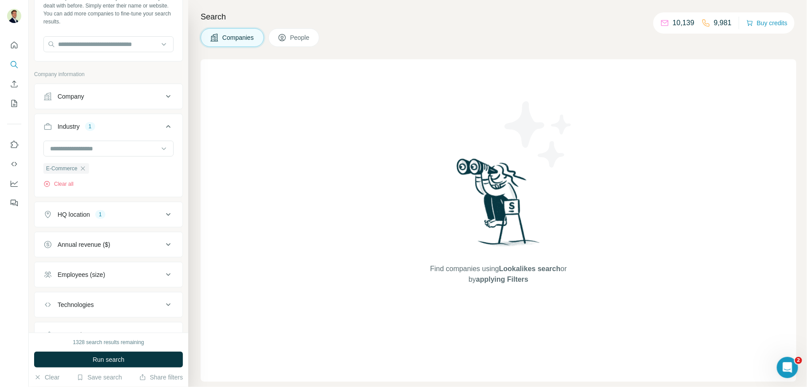
click at [95, 244] on div "Annual revenue ($)" at bounding box center [84, 244] width 53 height 9
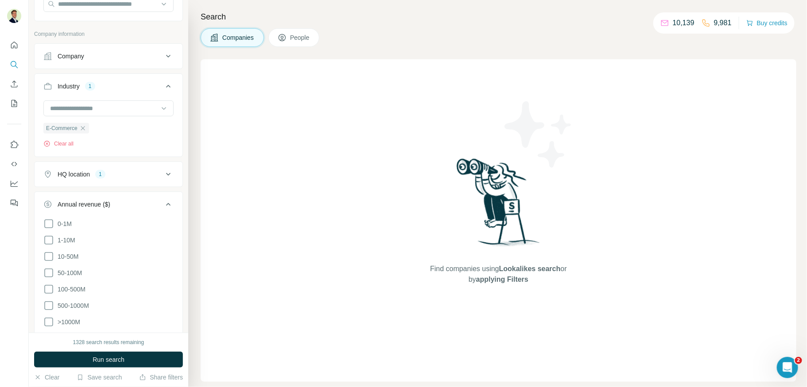
scroll to position [100, 0]
click at [49, 249] on icon at bounding box center [48, 253] width 9 height 9
click at [167, 203] on icon at bounding box center [168, 201] width 11 height 11
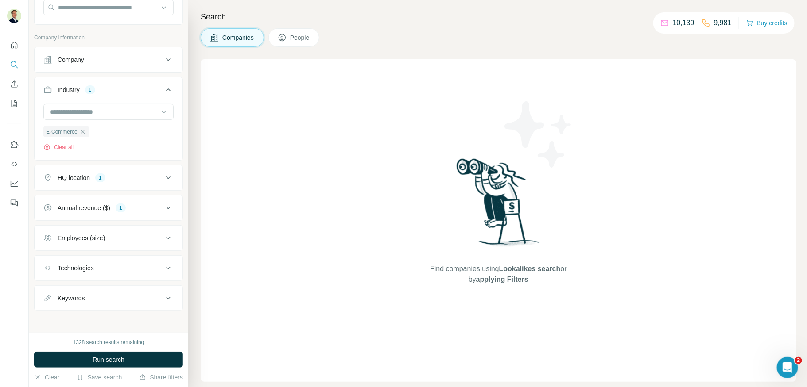
click at [95, 240] on div "Employees (size)" at bounding box center [81, 238] width 47 height 9
click at [52, 321] on icon at bounding box center [48, 323] width 9 height 9
click at [169, 234] on icon at bounding box center [168, 238] width 11 height 11
click at [108, 360] on span "Run search" at bounding box center [109, 359] width 32 height 9
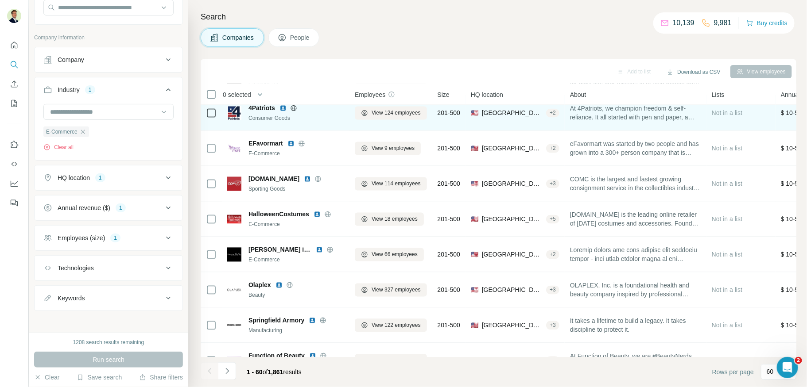
scroll to position [822, 0]
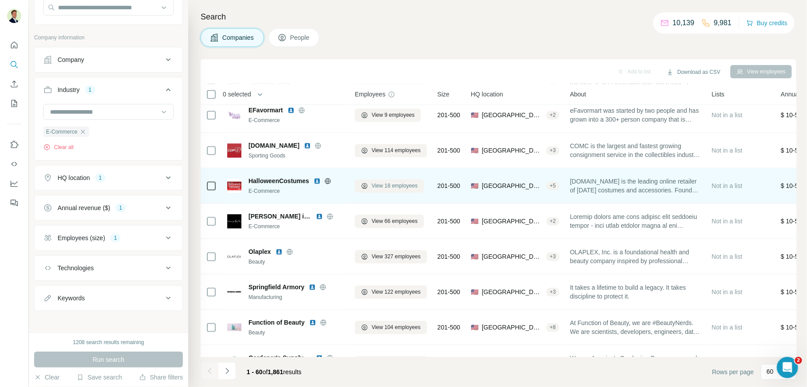
click at [390, 183] on span "View 18 employees" at bounding box center [394, 186] width 46 height 8
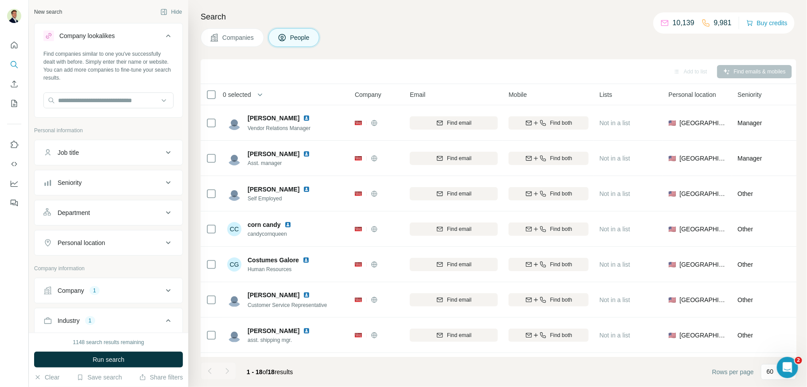
click at [208, 370] on div at bounding box center [210, 372] width 18 height 18
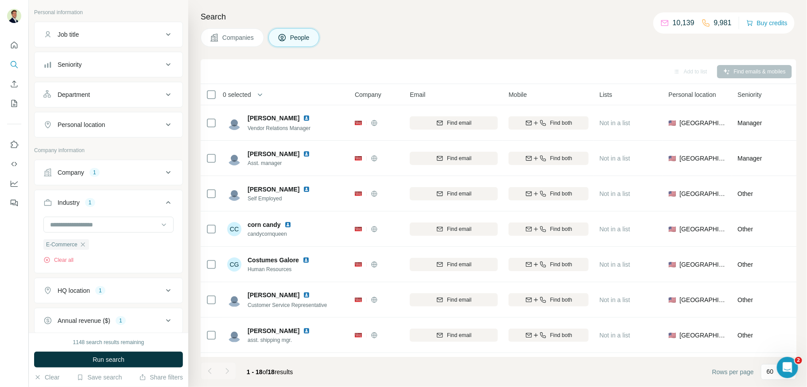
drag, startPoint x: 232, startPoint y: 39, endPoint x: 225, endPoint y: 35, distance: 8.3
click at [232, 39] on span "Companies" at bounding box center [238, 37] width 32 height 9
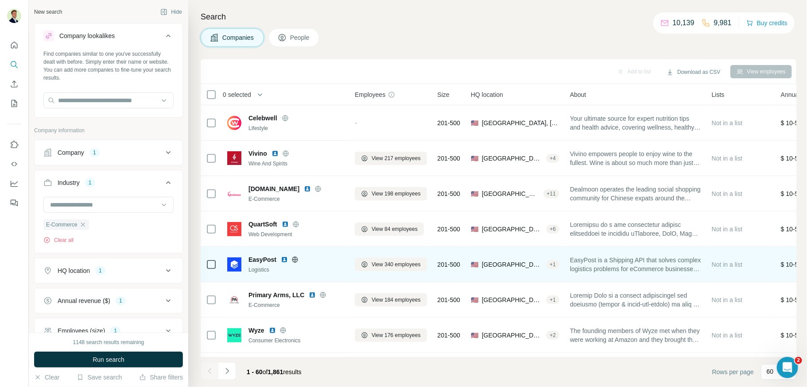
click at [329, 262] on div "EasyPost" at bounding box center [296, 259] width 96 height 9
click at [366, 252] on div "View 340 employees" at bounding box center [391, 264] width 72 height 24
click at [375, 264] on span "View 340 employees" at bounding box center [395, 265] width 49 height 8
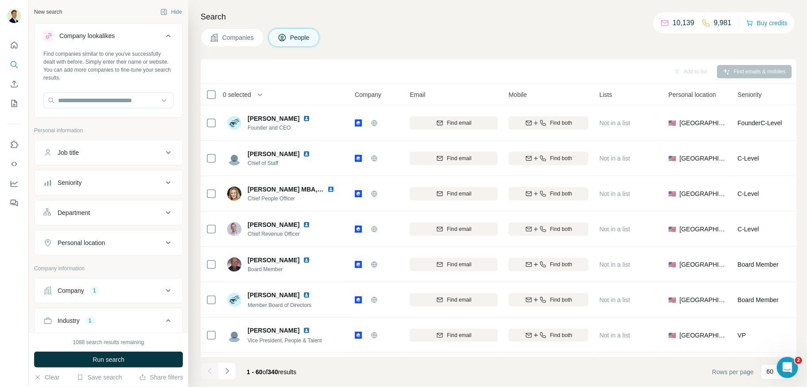
click at [241, 36] on span "Companies" at bounding box center [238, 37] width 32 height 9
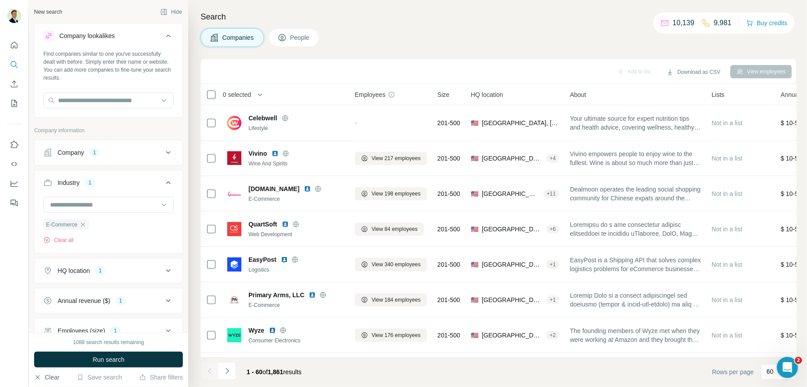
click at [49, 380] on button "Clear" at bounding box center [46, 377] width 25 height 9
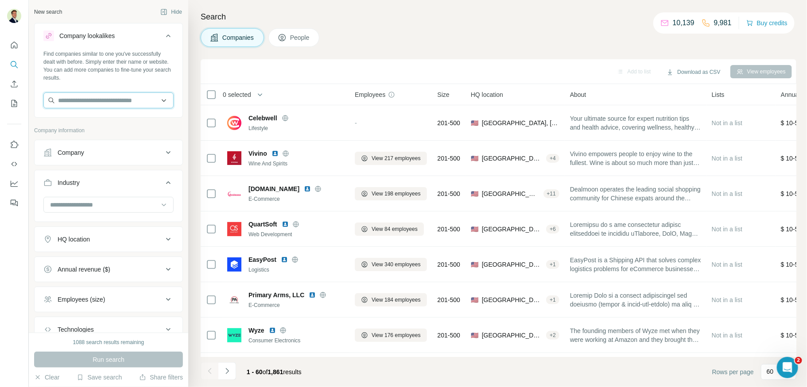
click at [79, 103] on input "text" at bounding box center [108, 101] width 130 height 16
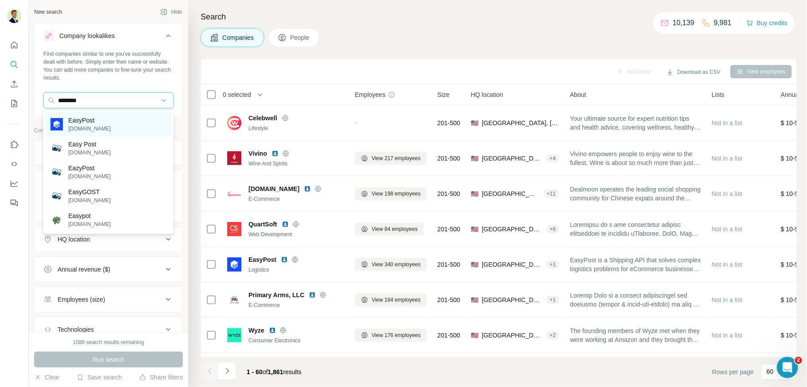
type input "********"
click at [76, 125] on p "easypost.com" at bounding box center [89, 129] width 42 height 8
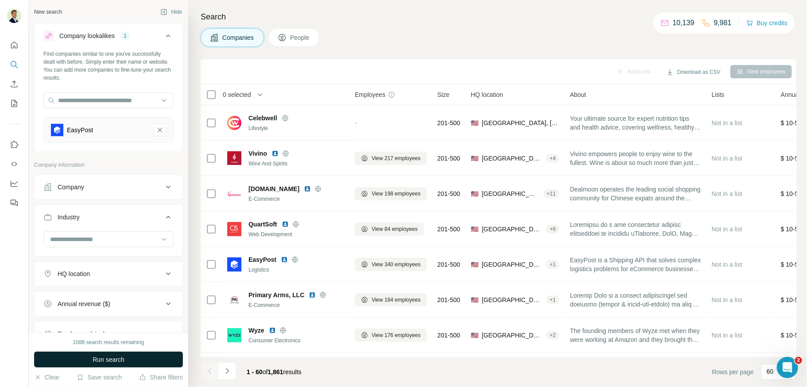
click at [104, 354] on button "Run search" at bounding box center [108, 360] width 149 height 16
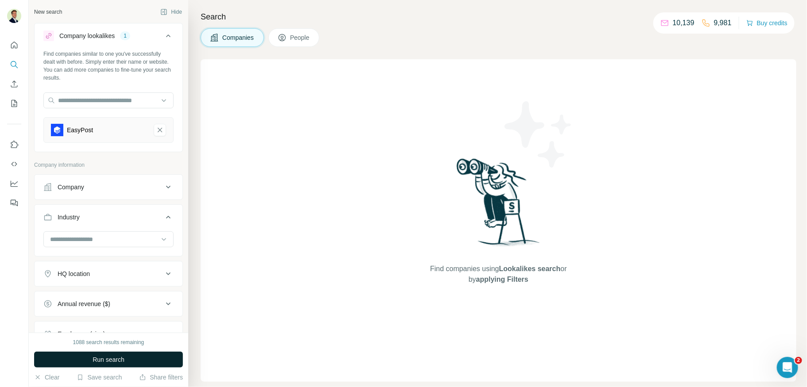
click at [115, 356] on span "Run search" at bounding box center [109, 359] width 32 height 9
click at [96, 358] on span "Run search" at bounding box center [109, 359] width 32 height 9
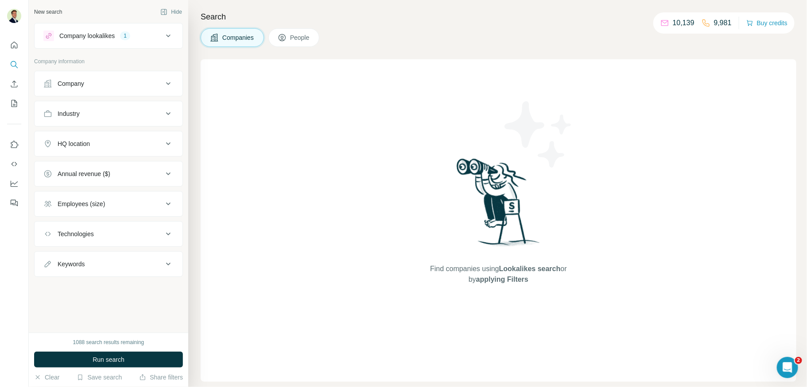
click at [105, 35] on div "Company lookalikes" at bounding box center [86, 35] width 55 height 9
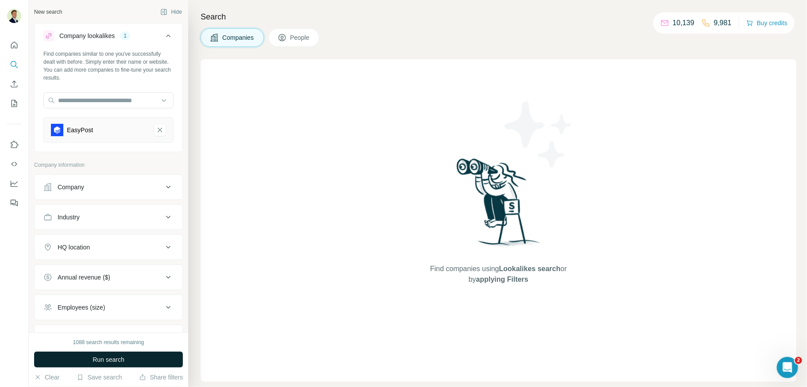
click at [116, 363] on span "Run search" at bounding box center [109, 359] width 32 height 9
click at [114, 363] on span "Run search" at bounding box center [109, 359] width 32 height 9
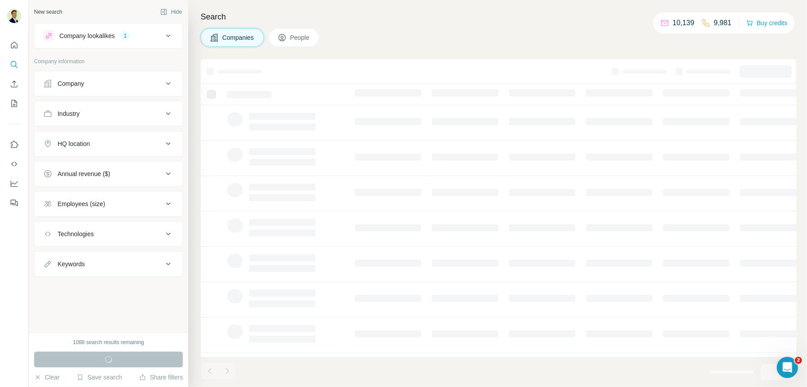
click at [132, 39] on div "Company lookalikes 1" at bounding box center [103, 36] width 120 height 11
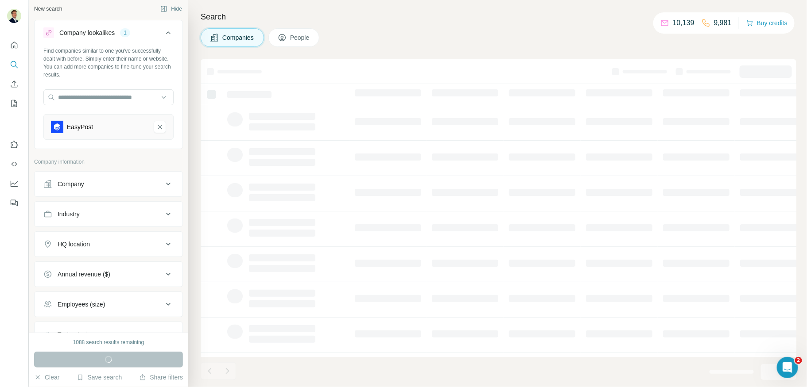
scroll to position [10, 0]
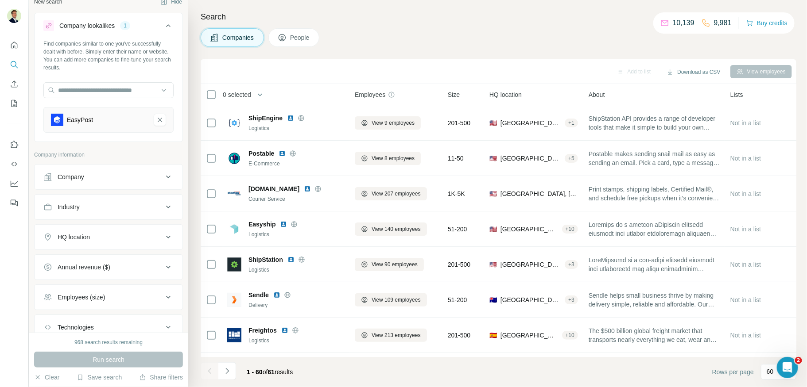
click at [129, 203] on div "Industry" at bounding box center [103, 207] width 120 height 9
click at [124, 203] on div "Industry" at bounding box center [103, 207] width 120 height 9
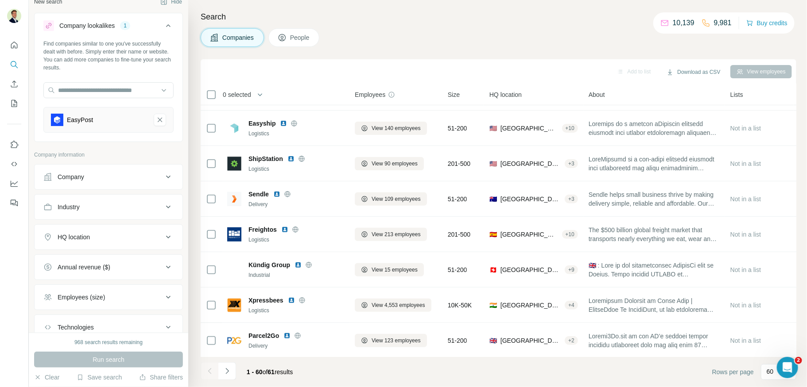
scroll to position [0, 0]
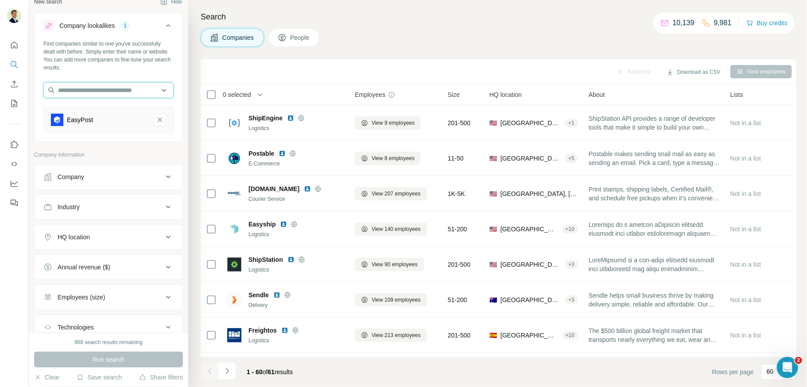
click at [82, 91] on input "text" at bounding box center [108, 90] width 130 height 16
click at [86, 207] on div "Industry" at bounding box center [103, 207] width 120 height 9
click at [84, 230] on input at bounding box center [103, 229] width 109 height 10
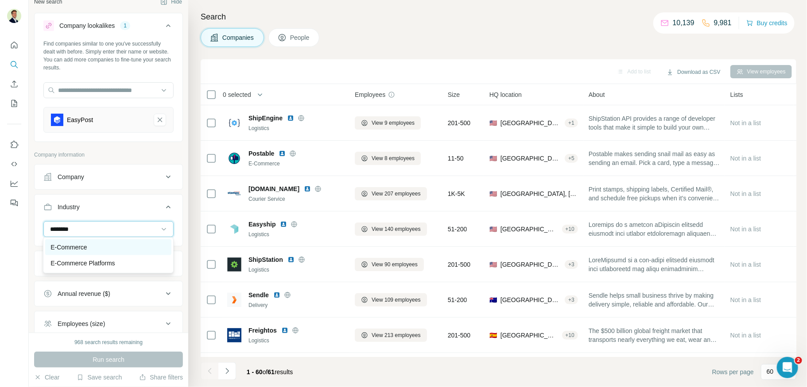
type input "********"
click at [82, 244] on p "E-Commerce" at bounding box center [68, 247] width 36 height 9
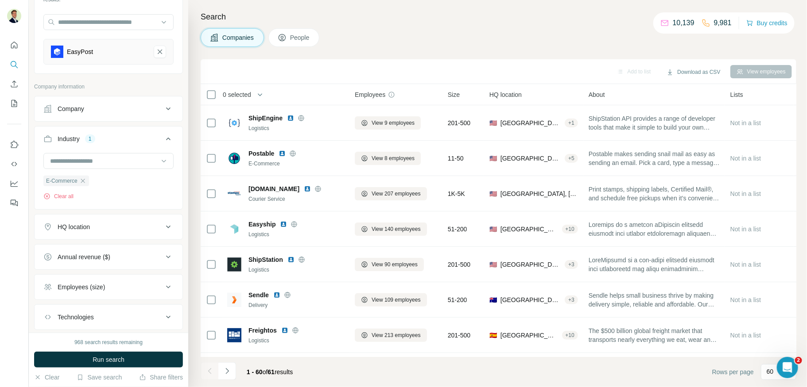
scroll to position [80, 0]
click at [79, 224] on div "HQ location" at bounding box center [74, 225] width 32 height 9
click at [75, 246] on input "text" at bounding box center [108, 248] width 130 height 16
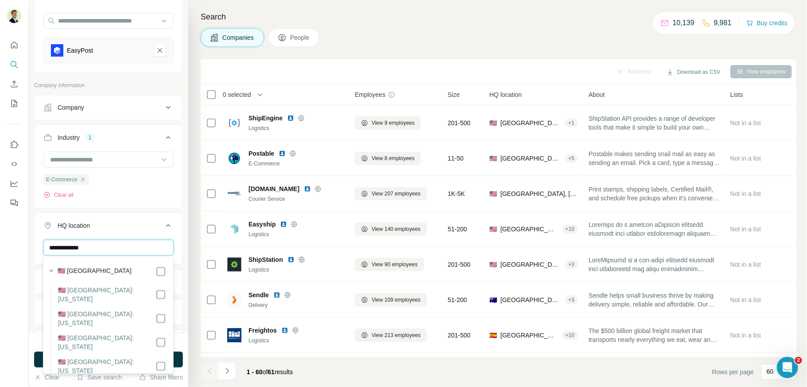
type input "**********"
click at [36, 355] on button "Run search" at bounding box center [108, 360] width 149 height 16
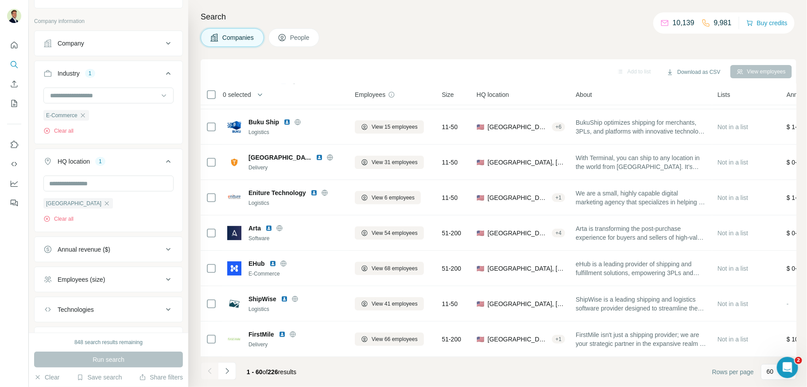
scroll to position [151, 0]
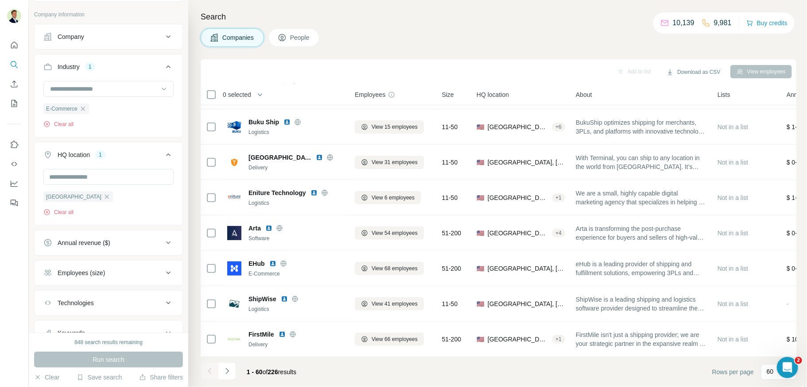
click at [128, 246] on button "Annual revenue ($)" at bounding box center [109, 242] width 148 height 21
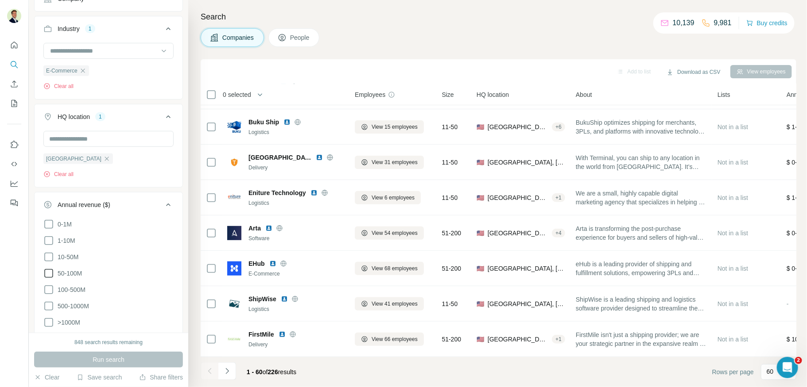
click at [47, 270] on icon at bounding box center [48, 273] width 11 height 11
drag, startPoint x: 104, startPoint y: 359, endPoint x: 127, endPoint y: 341, distance: 29.2
click at [104, 359] on span "Run search" at bounding box center [109, 359] width 32 height 9
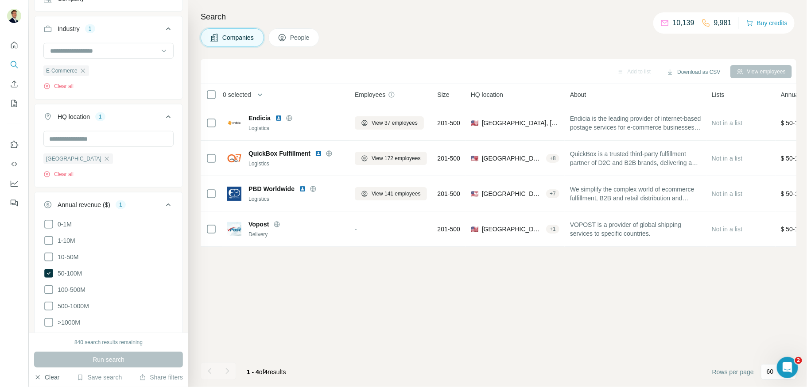
click at [46, 376] on button "Clear" at bounding box center [46, 377] width 25 height 9
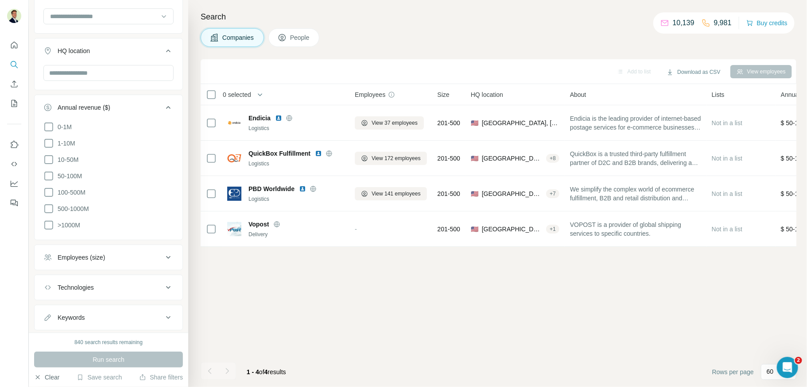
scroll to position [154, 0]
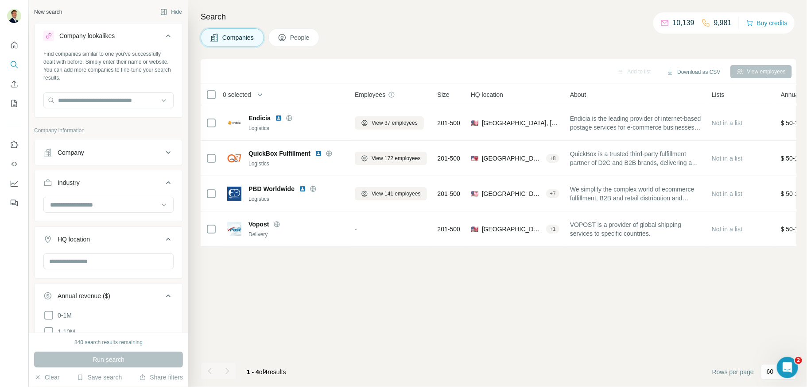
click at [93, 151] on div "Company" at bounding box center [103, 152] width 120 height 9
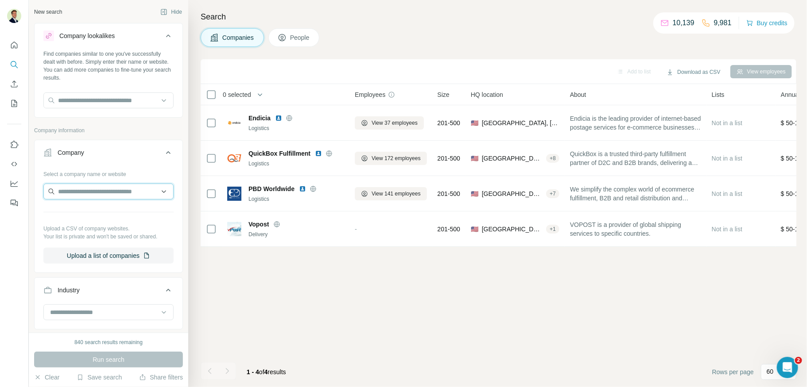
click at [96, 186] on input "text" at bounding box center [108, 192] width 130 height 16
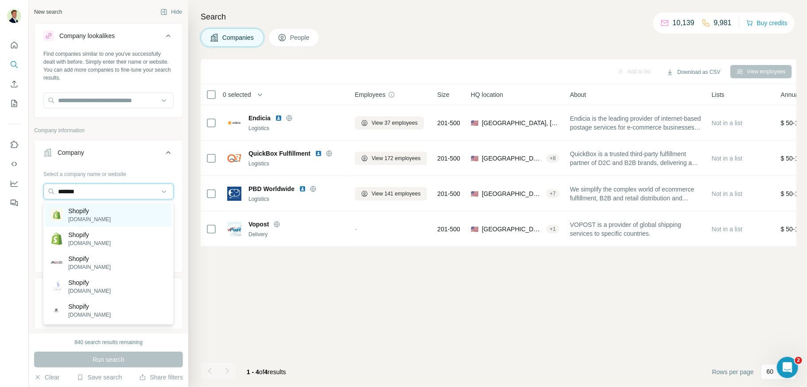
type input "*******"
click at [93, 208] on p "Shopify" at bounding box center [89, 211] width 42 height 9
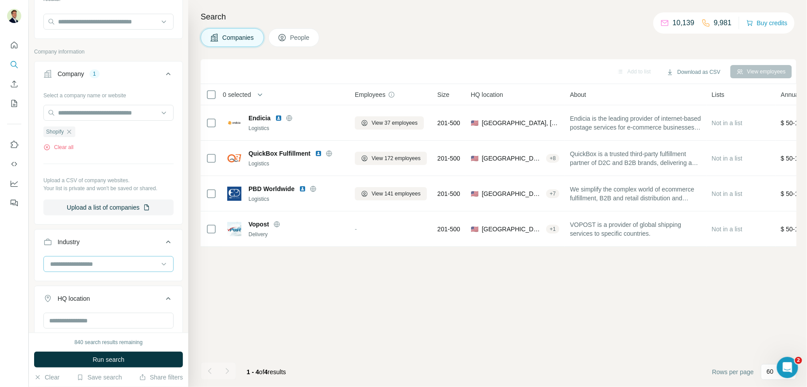
scroll to position [82, 0]
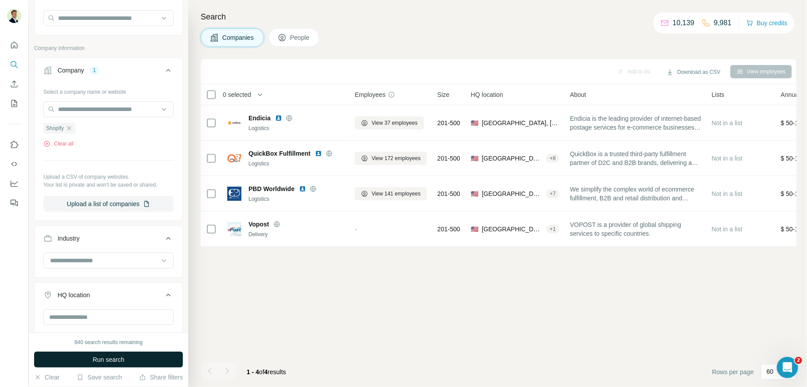
click at [100, 353] on button "Run search" at bounding box center [108, 360] width 149 height 16
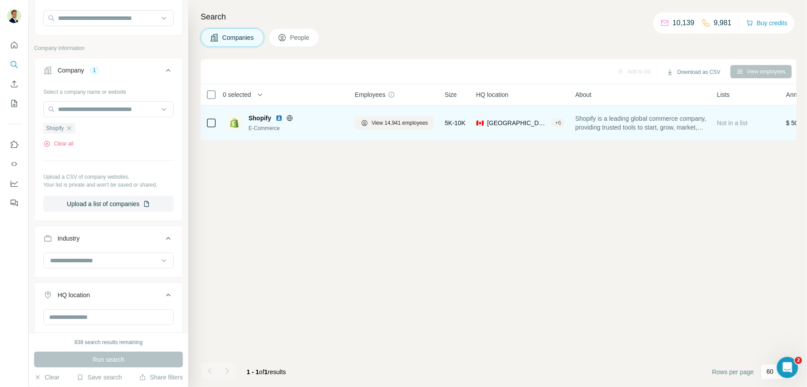
click at [316, 122] on div "Shopify E-Commerce" at bounding box center [296, 123] width 96 height 19
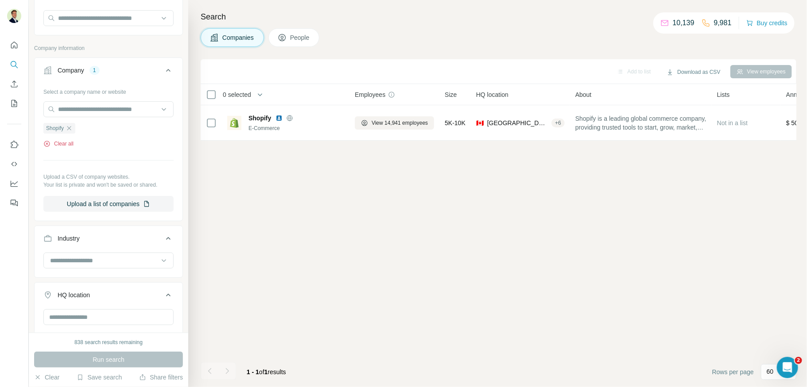
click at [64, 143] on button "Clear all" at bounding box center [58, 144] width 30 height 8
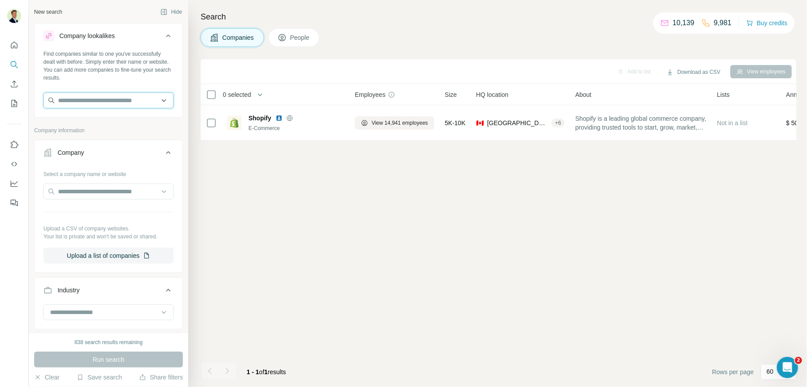
click at [70, 98] on input "text" at bounding box center [108, 101] width 130 height 16
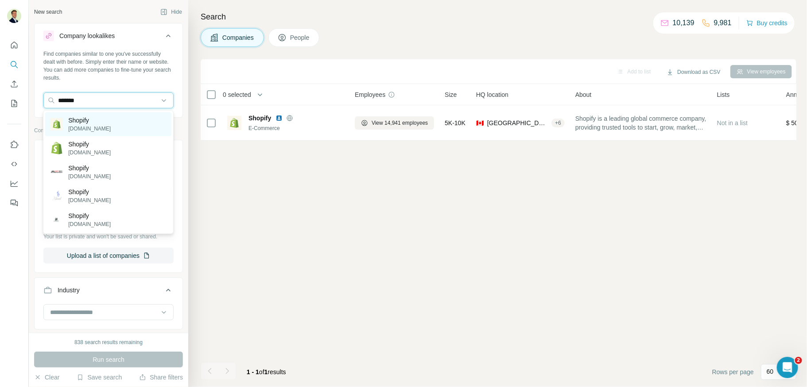
type input "*******"
click at [92, 124] on p "Shopify" at bounding box center [89, 120] width 42 height 9
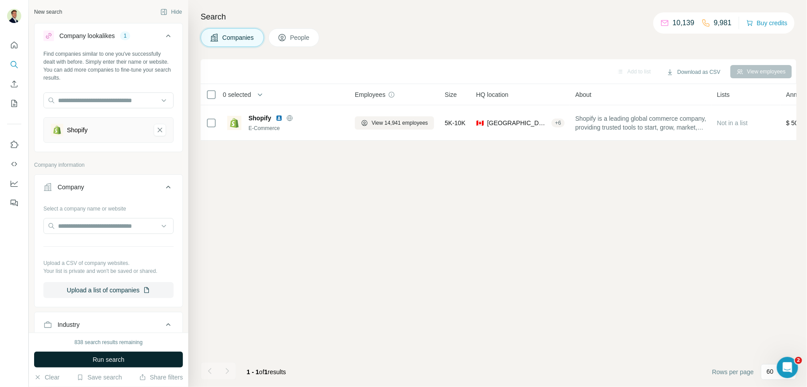
click at [121, 358] on span "Run search" at bounding box center [109, 359] width 32 height 9
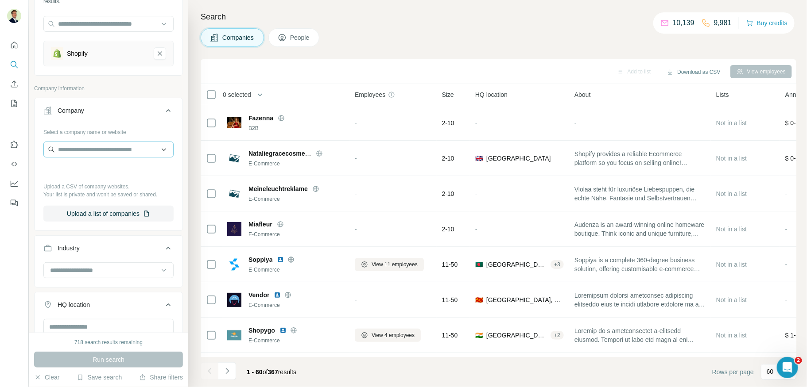
scroll to position [136, 0]
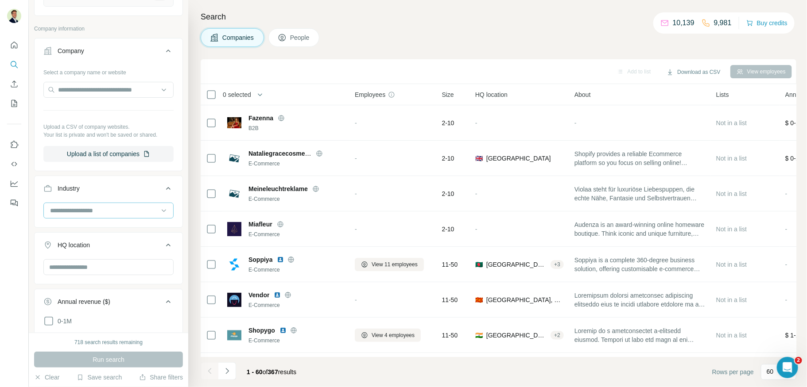
click at [95, 210] on input at bounding box center [103, 211] width 109 height 10
click at [94, 210] on input at bounding box center [103, 211] width 109 height 10
click at [85, 207] on input at bounding box center [103, 211] width 109 height 10
click at [73, 206] on input at bounding box center [103, 211] width 109 height 10
click at [63, 208] on input at bounding box center [103, 211] width 109 height 10
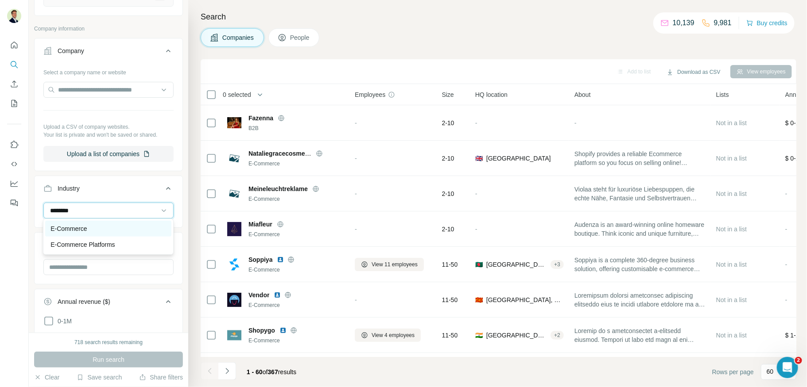
type input "********"
click at [64, 221] on div "E-Commerce" at bounding box center [108, 229] width 126 height 16
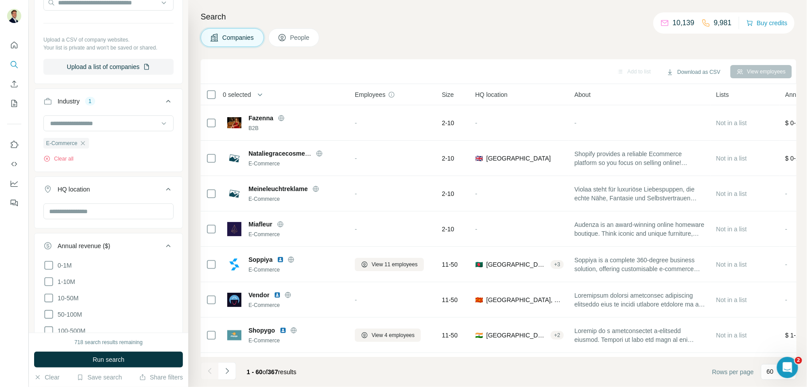
scroll to position [224, 0]
click at [86, 209] on input "text" at bounding box center [108, 211] width 130 height 16
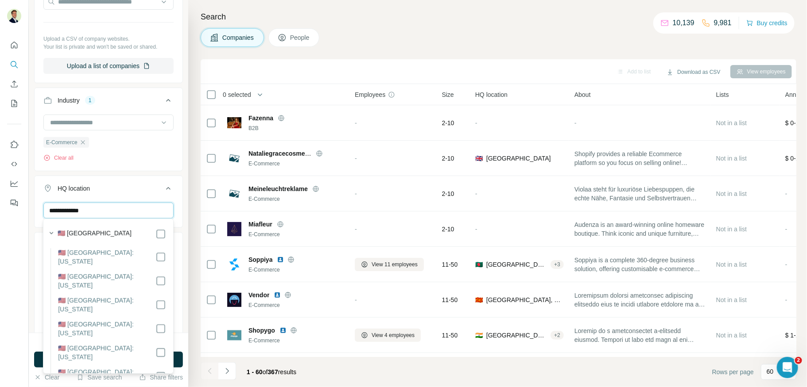
type input "**********"
click at [142, 187] on div "HQ location 1" at bounding box center [103, 188] width 120 height 9
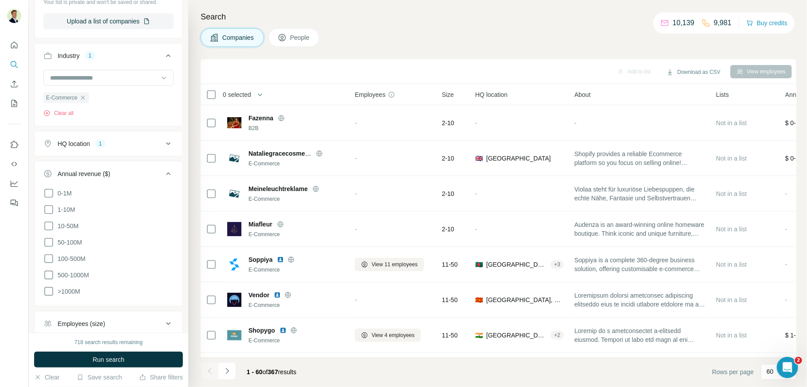
scroll to position [272, 0]
click at [48, 235] on icon at bounding box center [48, 239] width 11 height 11
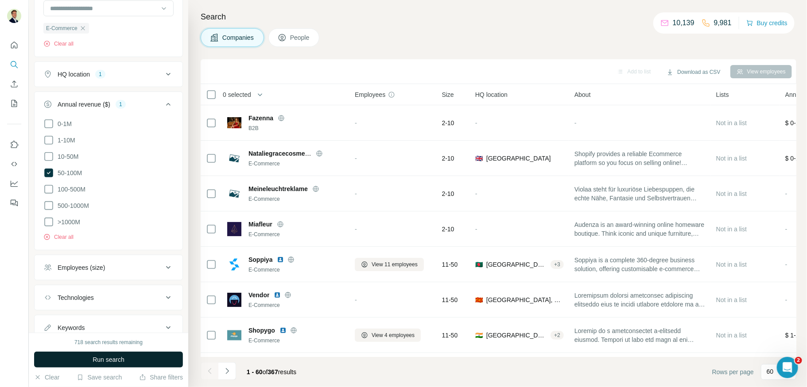
click at [112, 361] on span "Run search" at bounding box center [109, 359] width 32 height 9
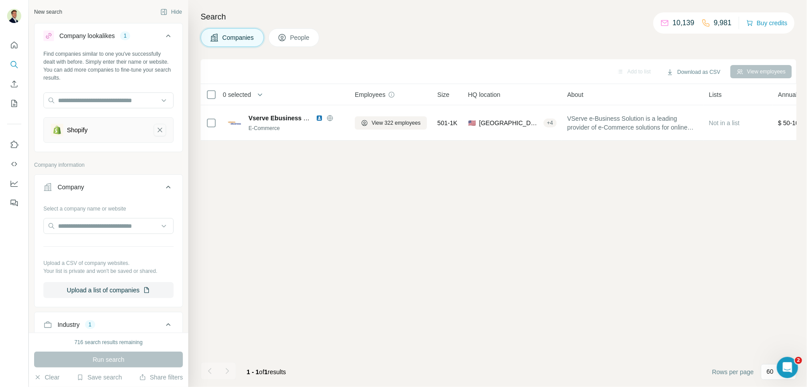
click at [158, 131] on icon "Shopify-remove-button" at bounding box center [160, 130] width 8 height 9
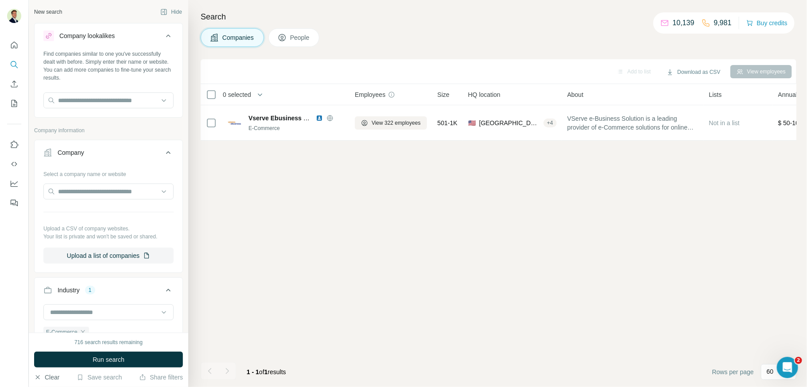
click at [49, 378] on button "Clear" at bounding box center [46, 377] width 25 height 9
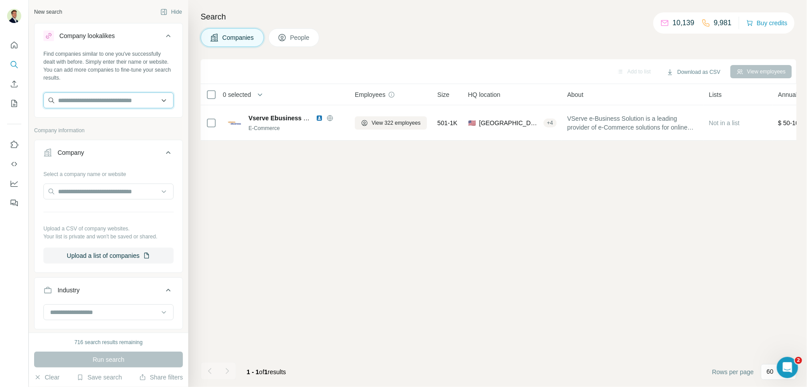
click at [95, 95] on input "text" at bounding box center [108, 101] width 130 height 16
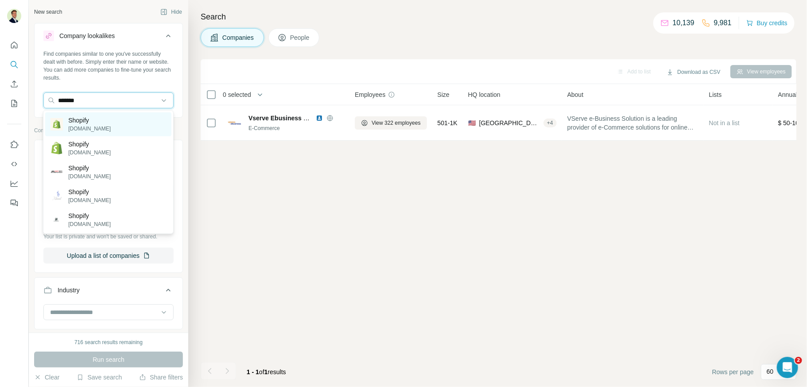
type input "*******"
click at [92, 120] on p "Shopify" at bounding box center [89, 120] width 42 height 9
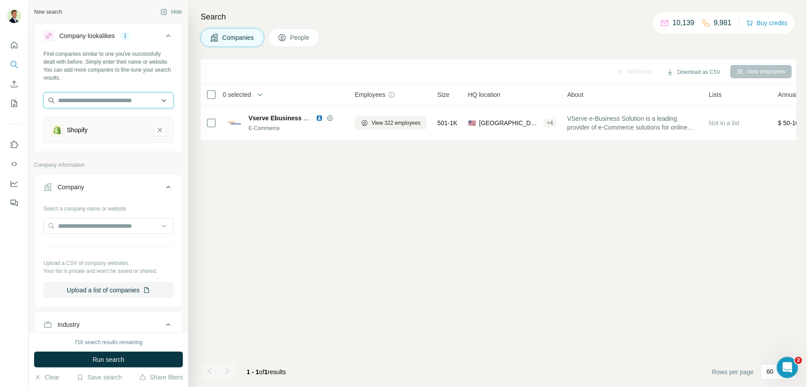
click at [86, 99] on input "text" at bounding box center [108, 101] width 130 height 16
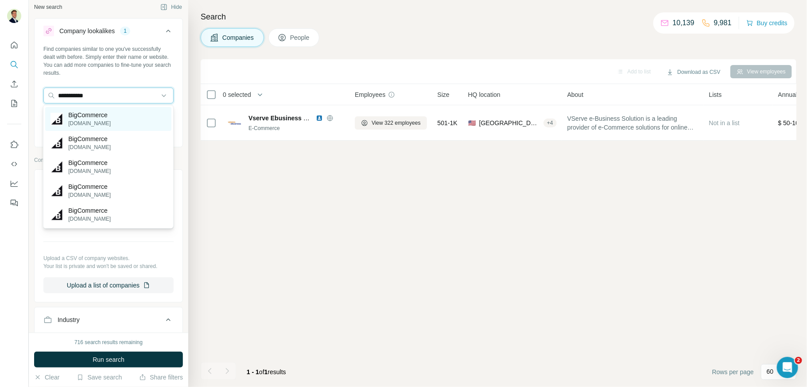
type input "**********"
click at [83, 116] on p "BigCommerce" at bounding box center [89, 115] width 42 height 9
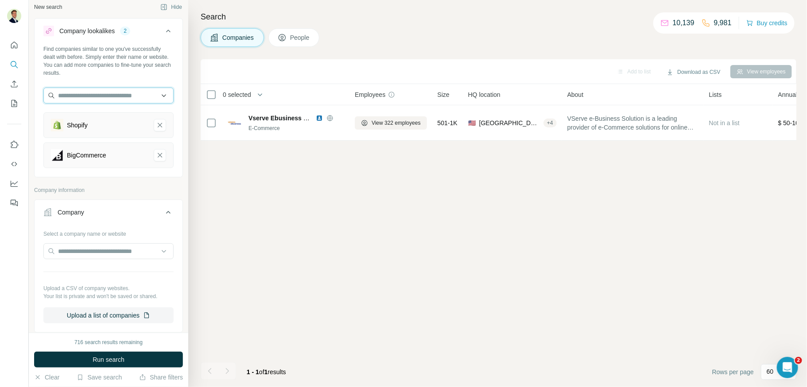
click at [99, 93] on input "text" at bounding box center [108, 96] width 130 height 16
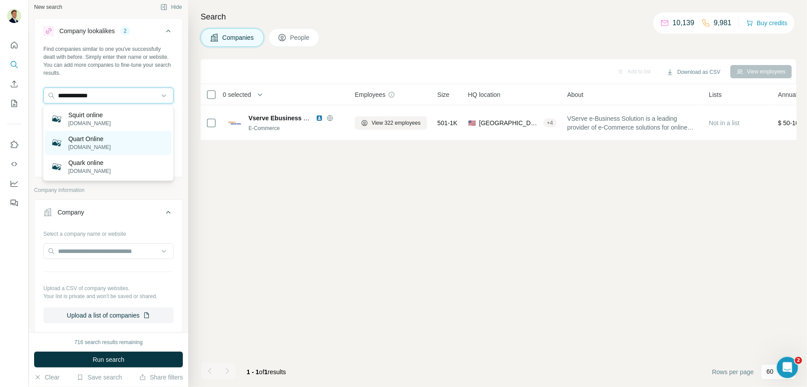
drag, startPoint x: 81, startPoint y: 96, endPoint x: 98, endPoint y: 133, distance: 40.8
click at [81, 96] on input "**********" at bounding box center [108, 96] width 130 height 16
type input "**********"
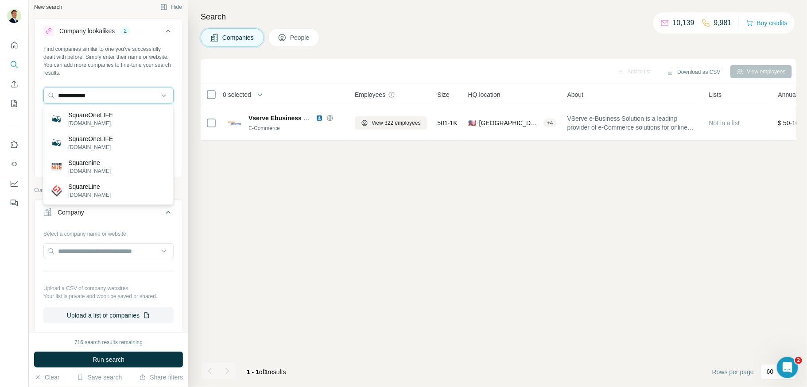
drag, startPoint x: 104, startPoint y: 94, endPoint x: 42, endPoint y: 93, distance: 62.0
click at [42, 93] on div "**********" at bounding box center [109, 110] width 148 height 130
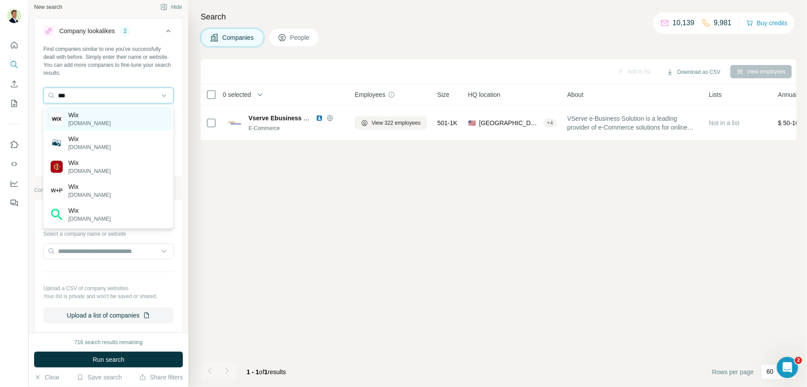
type input "***"
click at [81, 116] on p "Wix" at bounding box center [89, 115] width 42 height 9
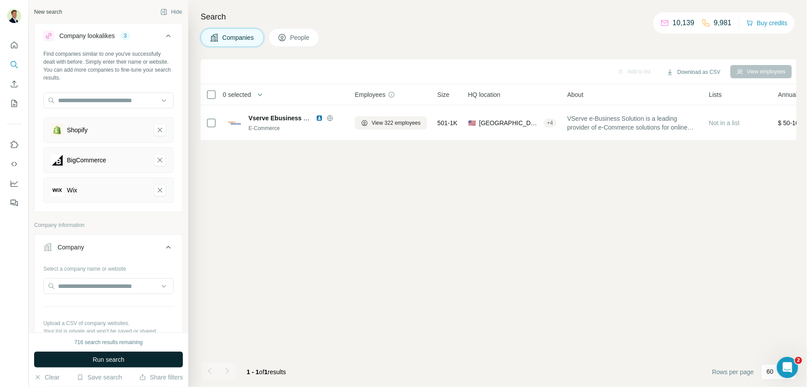
click at [108, 359] on span "Run search" at bounding box center [109, 359] width 32 height 9
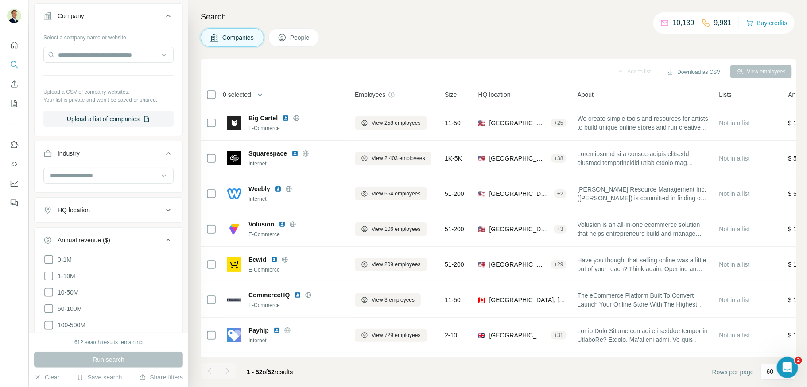
scroll to position [266, 0]
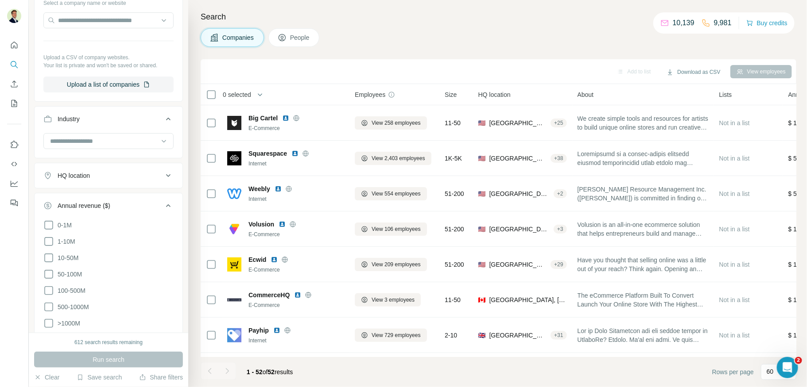
click at [81, 171] on div "HQ location" at bounding box center [74, 175] width 32 height 9
click at [77, 201] on input "text" at bounding box center [108, 198] width 130 height 16
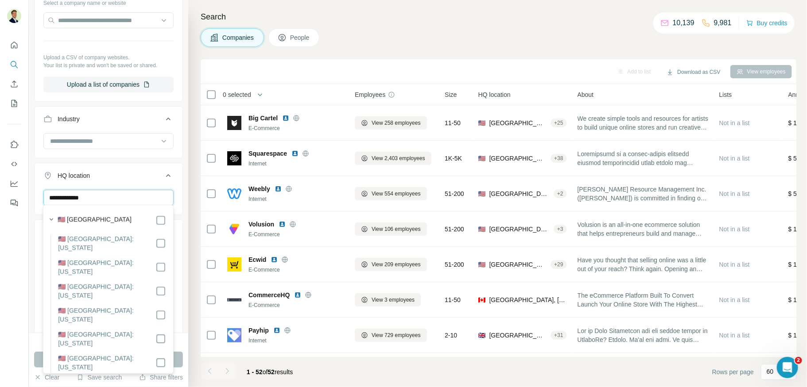
type input "**********"
click at [152, 222] on div "🇺🇸 United States" at bounding box center [112, 220] width 108 height 11
click at [36, 363] on button "Run search" at bounding box center [108, 360] width 149 height 16
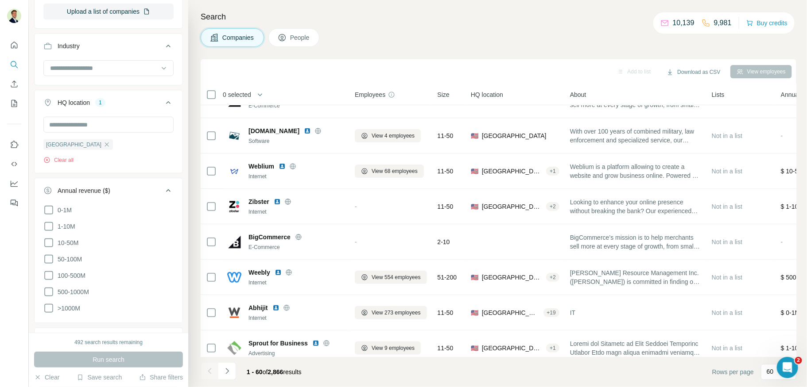
scroll to position [343, 0]
click at [49, 222] on icon at bounding box center [48, 222] width 11 height 11
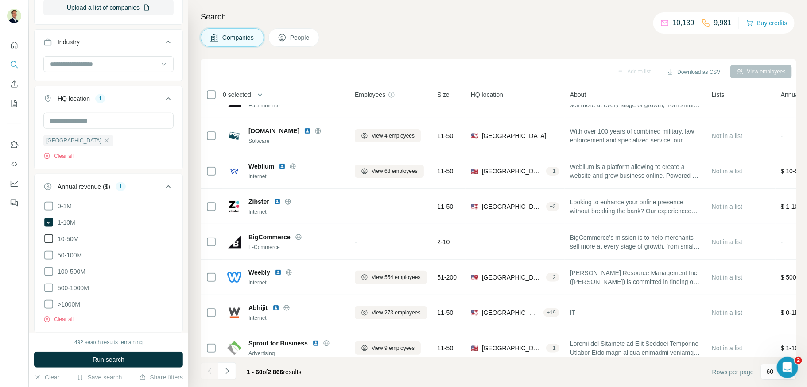
click at [49, 238] on icon at bounding box center [48, 239] width 11 height 11
click at [49, 250] on icon at bounding box center [48, 255] width 11 height 11
click at [122, 361] on span "Run search" at bounding box center [109, 359] width 32 height 9
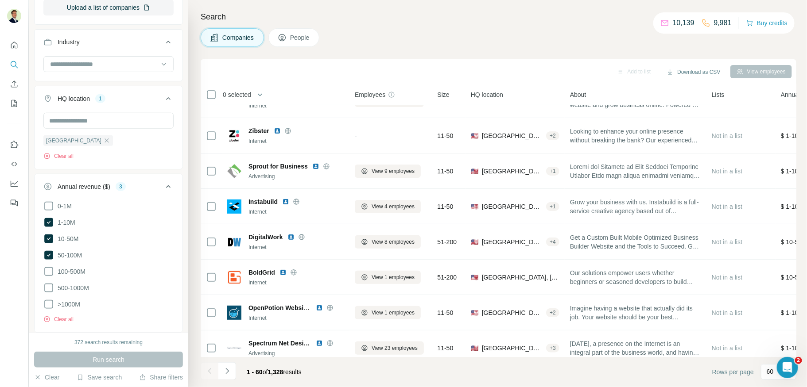
click at [165, 182] on icon at bounding box center [168, 187] width 11 height 11
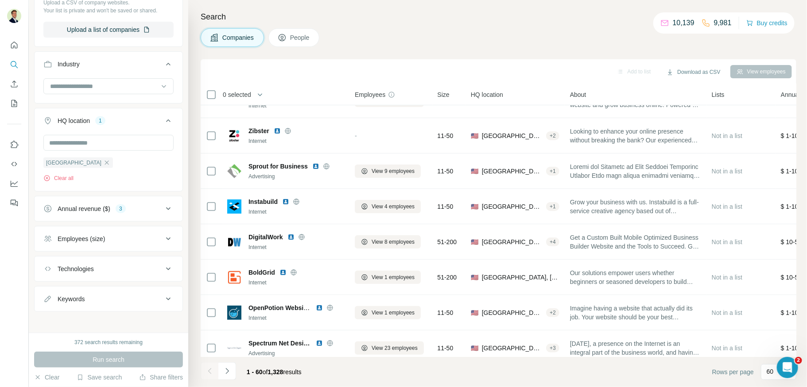
click at [102, 237] on div "Employees (size)" at bounding box center [81, 239] width 47 height 9
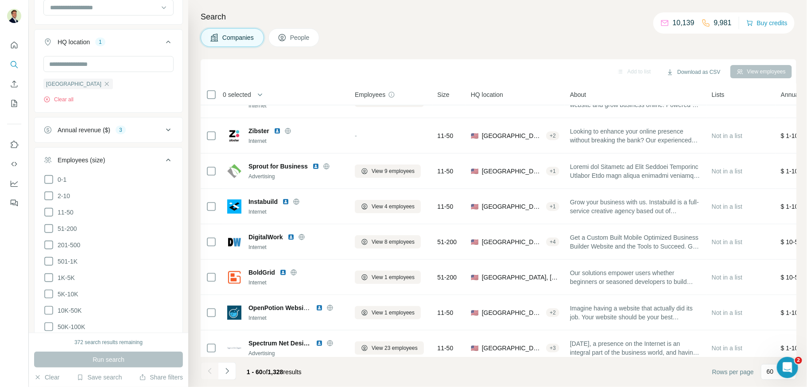
scroll to position [408, 0]
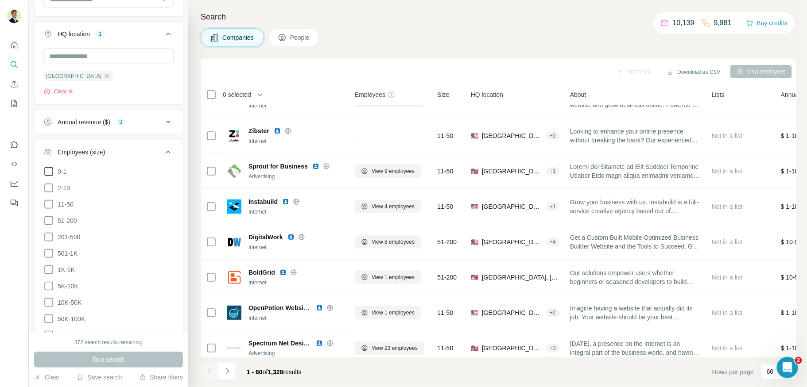
click at [46, 167] on icon at bounding box center [48, 171] width 11 height 11
click at [48, 186] on icon at bounding box center [48, 188] width 11 height 11
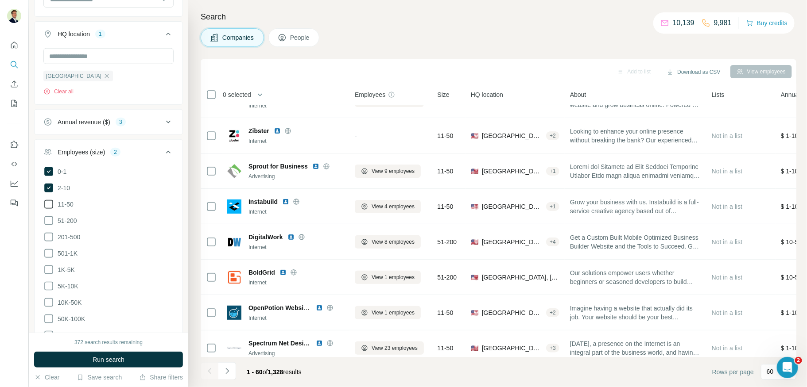
click at [48, 201] on icon at bounding box center [48, 204] width 11 height 11
click at [48, 216] on icon at bounding box center [48, 221] width 11 height 11
click at [49, 233] on icon at bounding box center [48, 237] width 9 height 9
click at [127, 359] on button "Run search" at bounding box center [108, 360] width 149 height 16
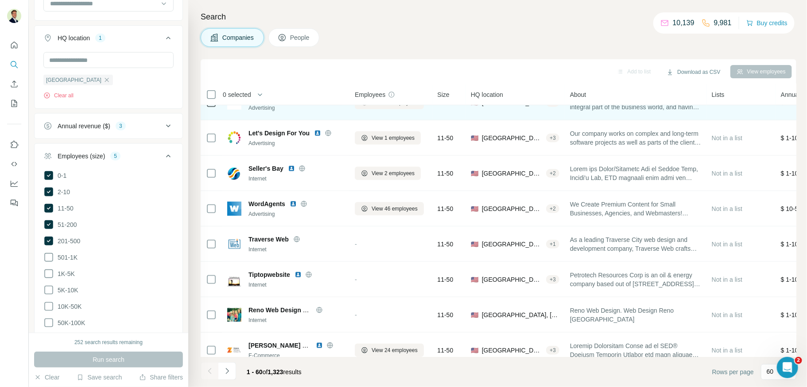
scroll to position [305, 0]
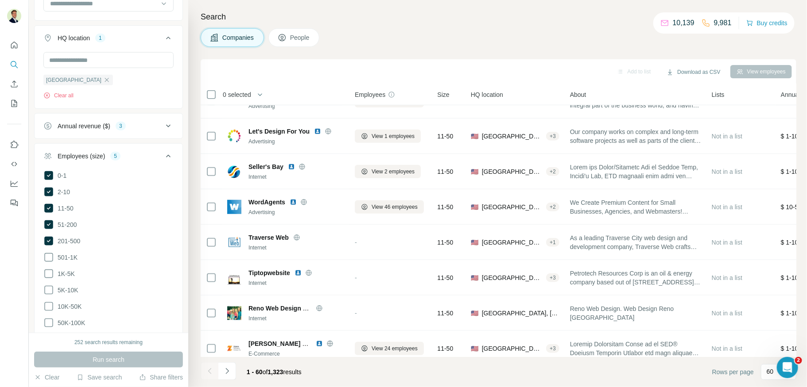
click at [152, 124] on div "Annual revenue ($) 3" at bounding box center [103, 126] width 120 height 9
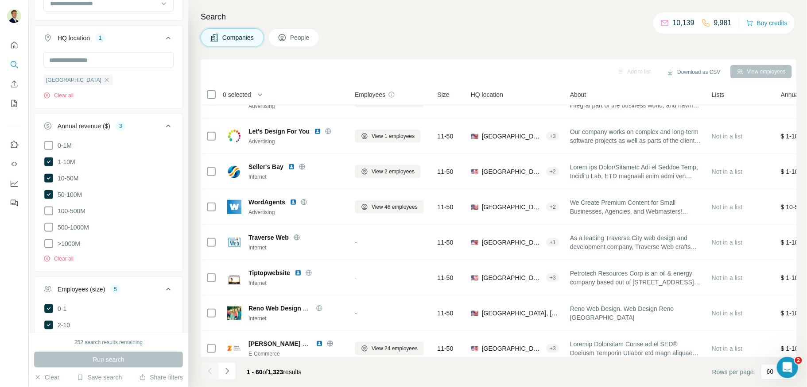
click at [152, 124] on div "Annual revenue ($) 3" at bounding box center [103, 126] width 120 height 9
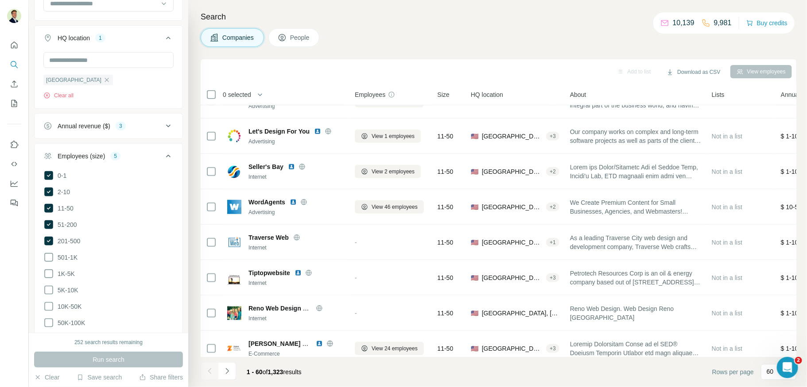
click at [141, 152] on div "Employees (size) 5" at bounding box center [103, 156] width 120 height 9
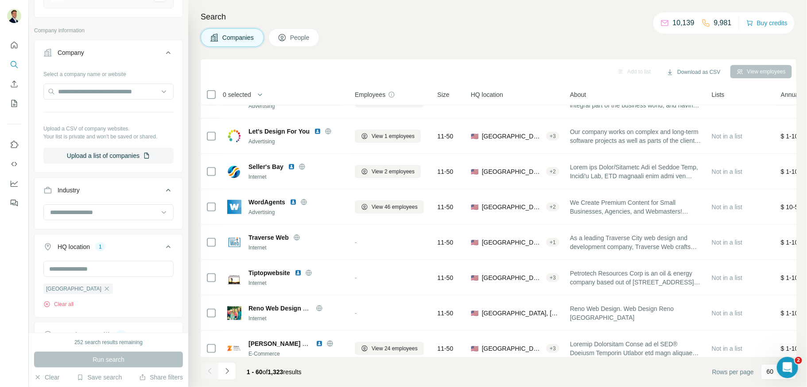
scroll to position [192, 0]
click at [100, 216] on input at bounding box center [103, 216] width 109 height 10
drag, startPoint x: 94, startPoint y: 214, endPoint x: 76, endPoint y: 212, distance: 18.3
click at [94, 214] on input at bounding box center [103, 216] width 109 height 10
click at [75, 212] on input at bounding box center [103, 216] width 109 height 10
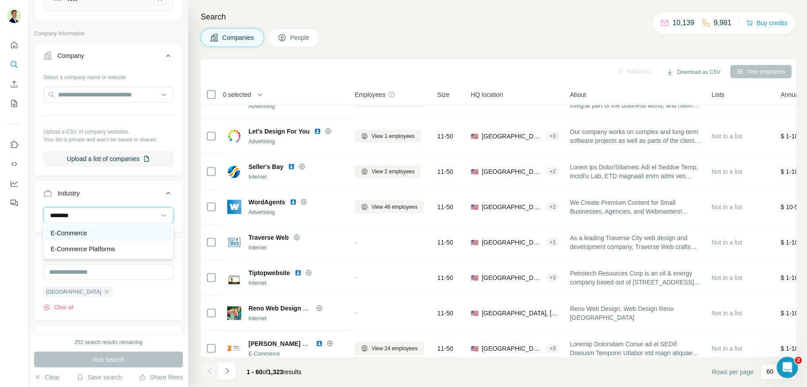
type input "********"
click at [69, 225] on div "E-Commerce" at bounding box center [108, 233] width 126 height 16
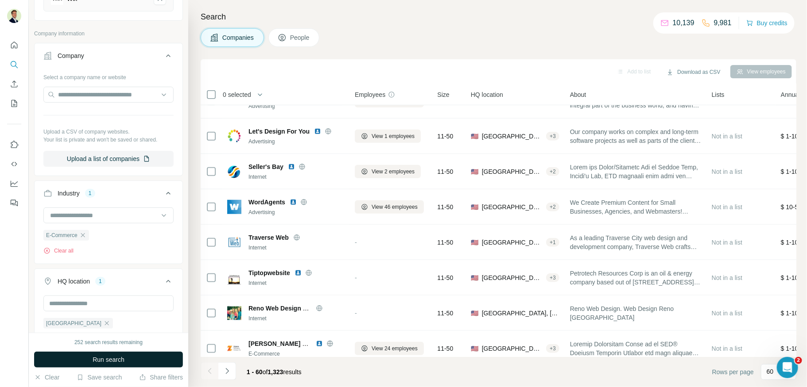
click at [115, 355] on button "Run search" at bounding box center [108, 360] width 149 height 16
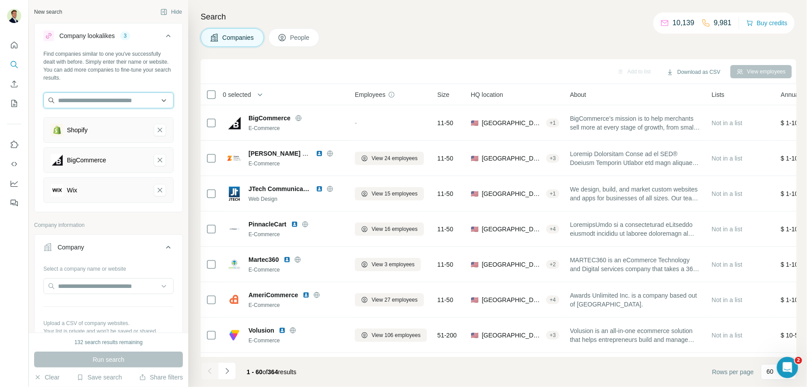
click at [92, 101] on input "text" at bounding box center [108, 101] width 130 height 16
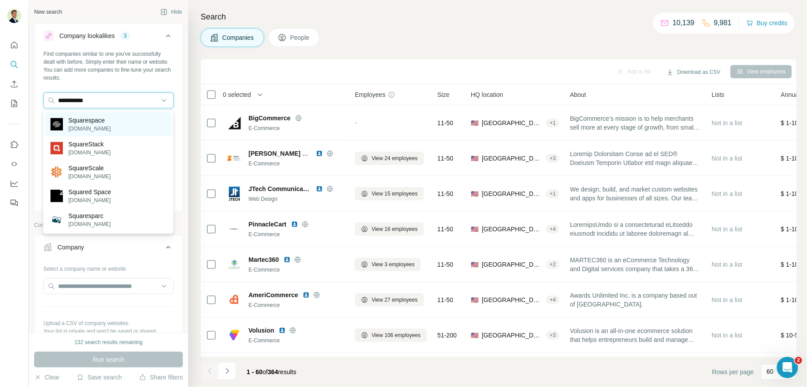
type input "**********"
click at [86, 122] on p "Squarespace" at bounding box center [89, 120] width 42 height 9
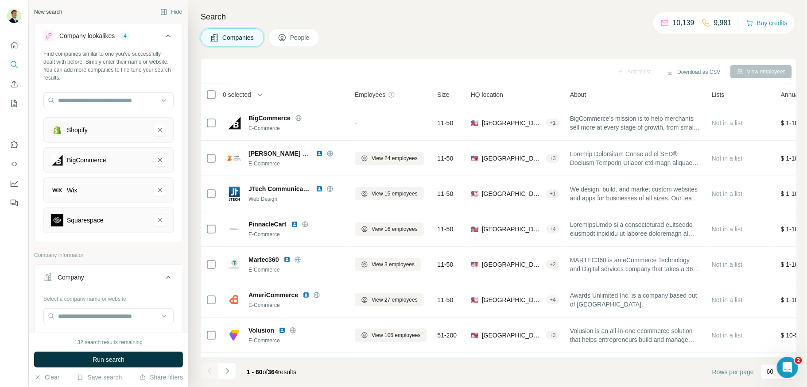
drag, startPoint x: 100, startPoint y: 356, endPoint x: 139, endPoint y: 324, distance: 51.0
click at [100, 356] on span "Run search" at bounding box center [109, 359] width 32 height 9
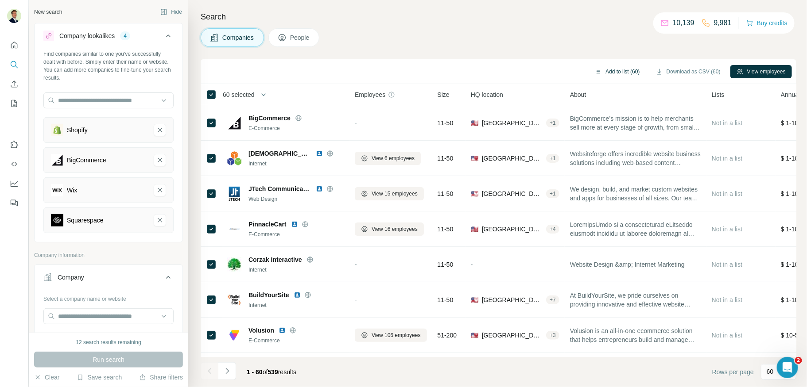
click at [611, 72] on button "Add to list (60)" at bounding box center [616, 71] width 57 height 13
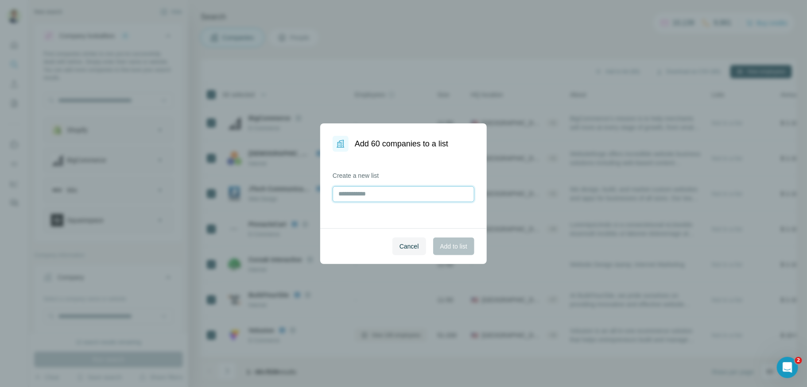
click at [399, 198] on input "text" at bounding box center [403, 194] width 142 height 16
type input "**********"
click at [460, 252] on button "Add to list" at bounding box center [453, 247] width 41 height 18
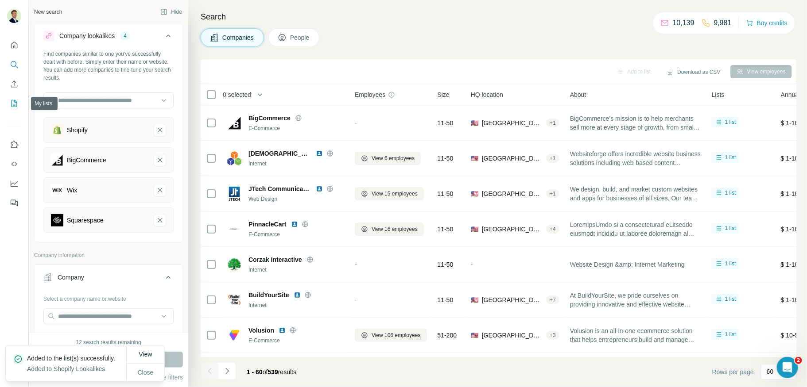
click at [13, 100] on icon "My lists" at bounding box center [15, 103] width 6 height 7
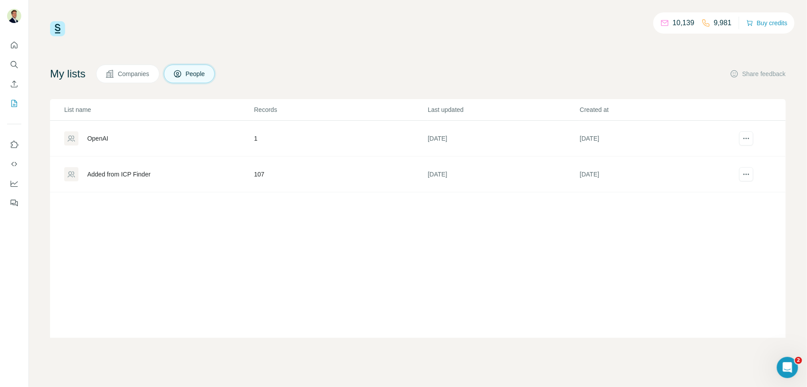
click at [141, 79] on button "Companies" at bounding box center [127, 74] width 63 height 19
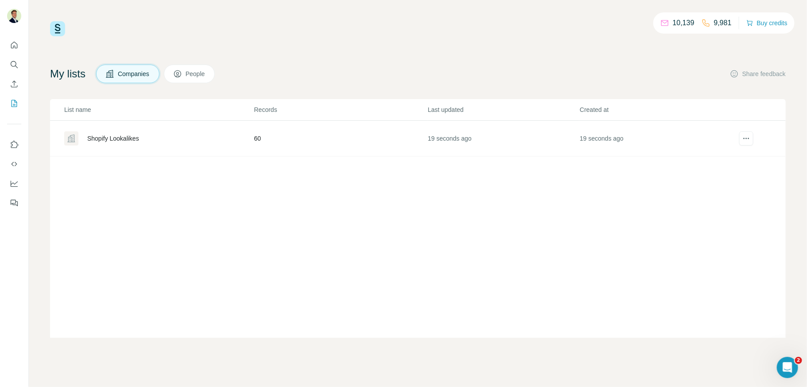
click at [131, 138] on div "Shopify Lookalikes" at bounding box center [113, 138] width 52 height 9
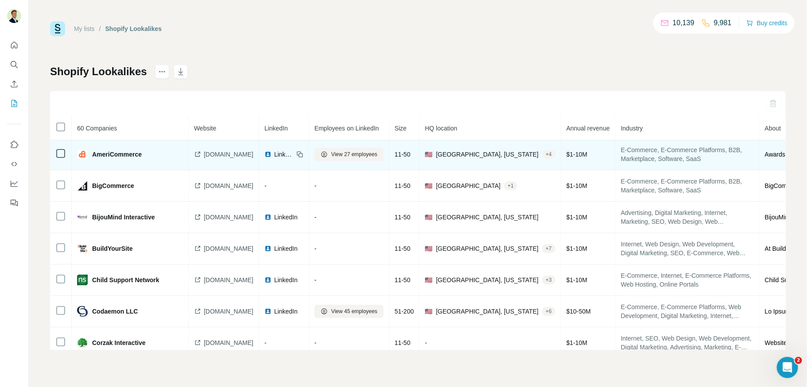
scroll to position [4, 0]
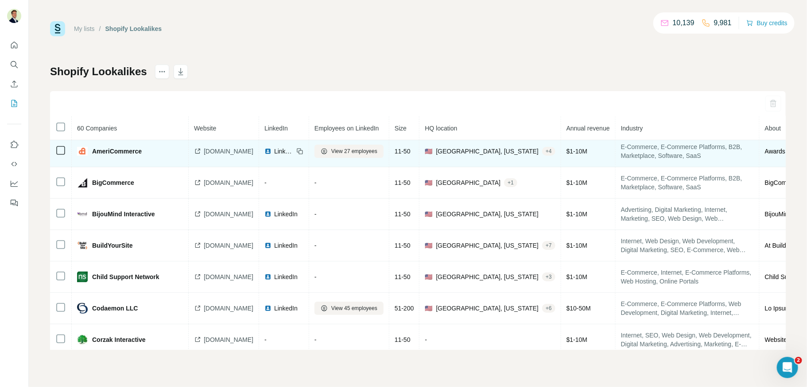
click at [235, 155] on span "[DOMAIN_NAME]" at bounding box center [229, 151] width 50 height 9
click at [366, 151] on span "View 27 employees" at bounding box center [354, 150] width 46 height 8
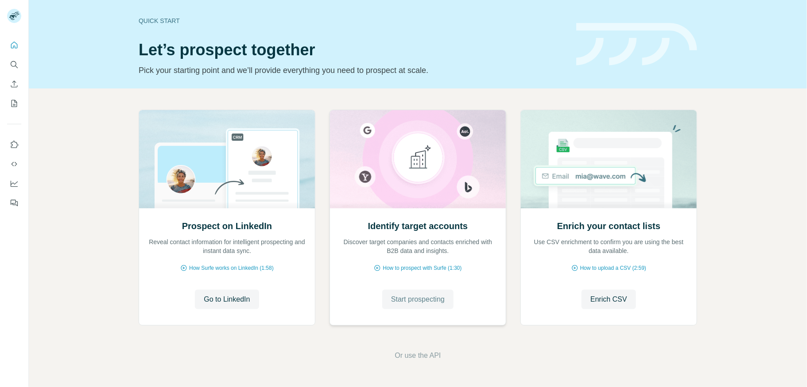
click at [426, 296] on span "Start prospecting" at bounding box center [418, 299] width 54 height 11
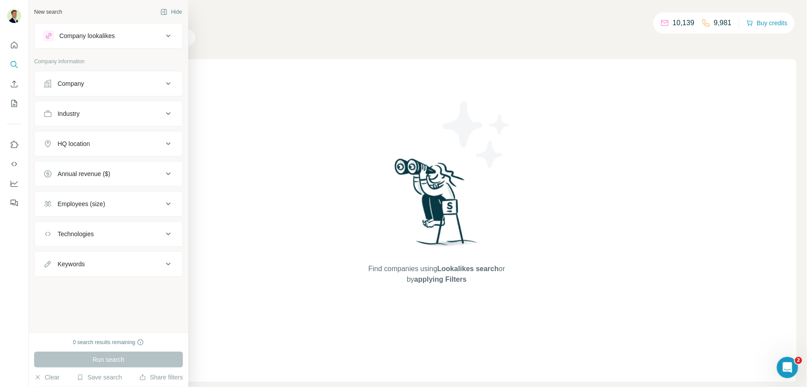
click at [89, 35] on div "Company lookalikes" at bounding box center [86, 35] width 55 height 9
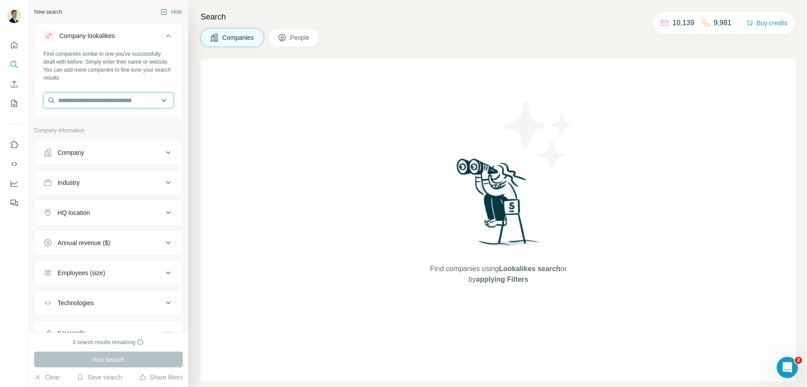
click at [77, 100] on input "text" at bounding box center [108, 101] width 130 height 16
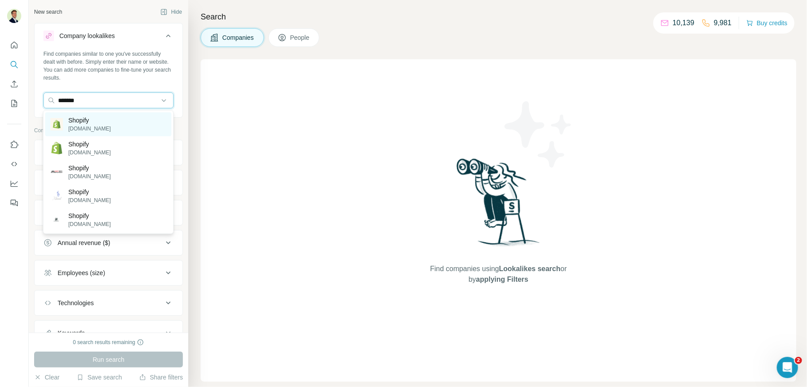
type input "*******"
click at [87, 125] on p "[DOMAIN_NAME]" at bounding box center [89, 129] width 42 height 8
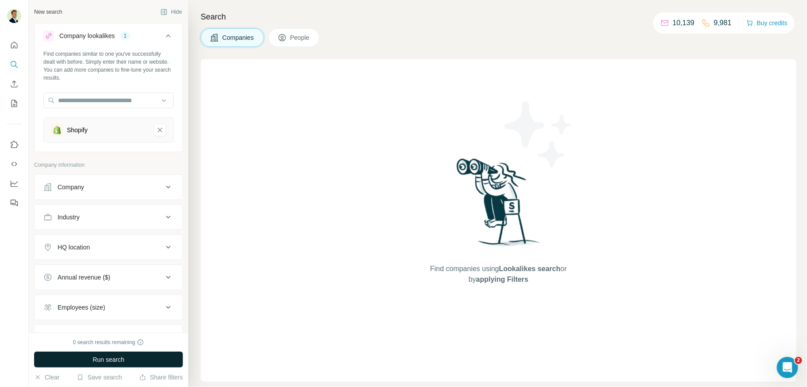
click at [108, 359] on span "Run search" at bounding box center [109, 359] width 32 height 9
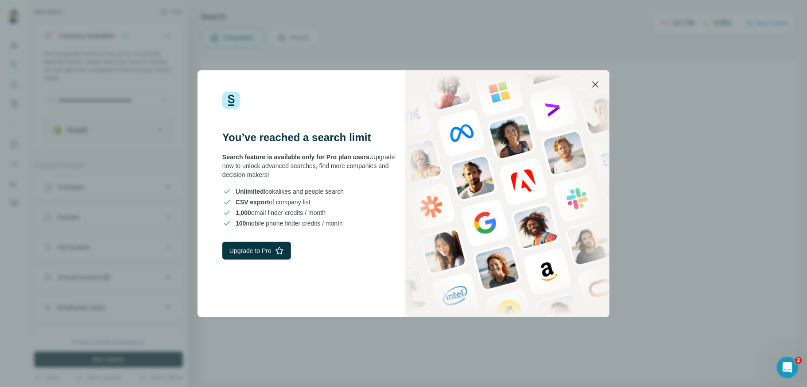
click at [595, 85] on icon "button" at bounding box center [595, 84] width 6 height 6
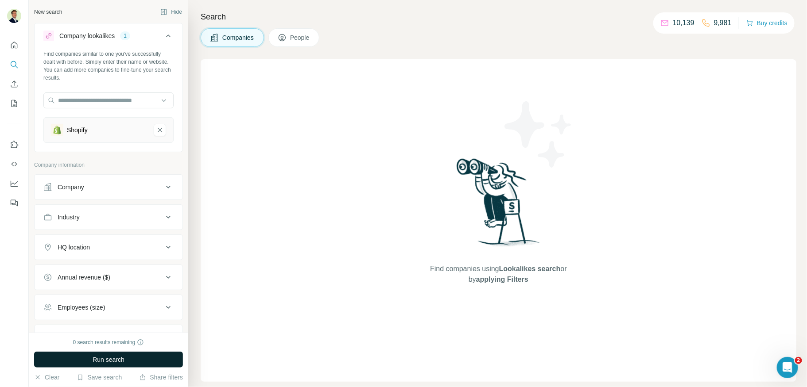
click at [111, 358] on span "Run search" at bounding box center [109, 359] width 32 height 9
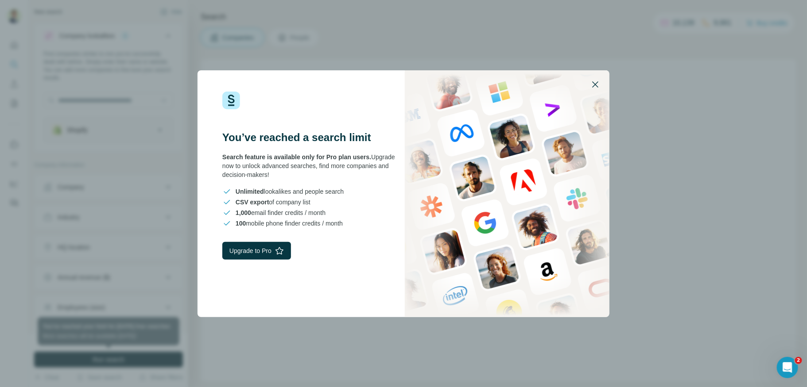
click at [595, 81] on icon "button" at bounding box center [595, 84] width 11 height 11
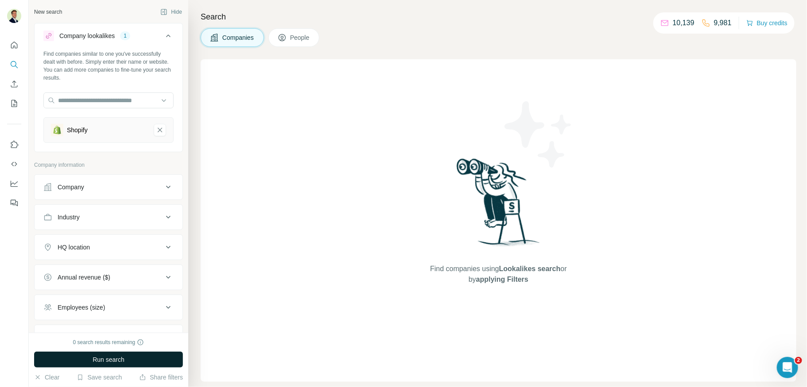
drag, startPoint x: 158, startPoint y: 130, endPoint x: 46, endPoint y: 131, distance: 112.0
click at [158, 130] on icon "Shopify-remove-button" at bounding box center [160, 130] width 8 height 9
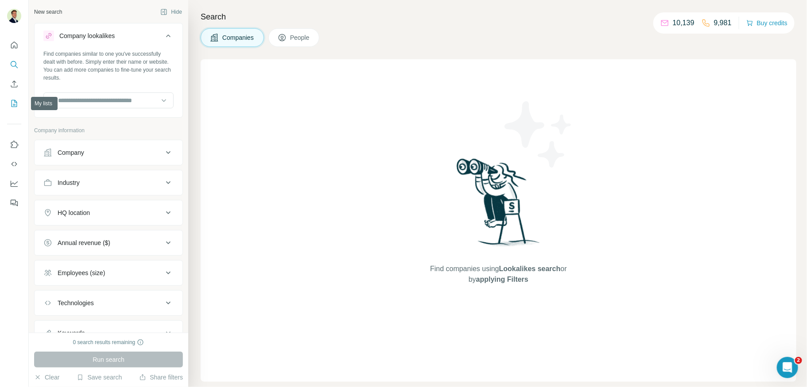
click at [7, 103] on button "My lists" at bounding box center [14, 104] width 14 height 16
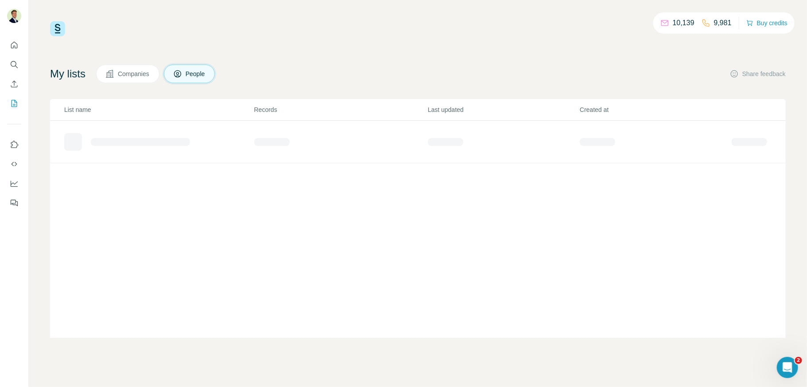
click at [120, 77] on button "Companies" at bounding box center [127, 74] width 63 height 19
click at [180, 139] on div "Shopify Lookalikes" at bounding box center [158, 138] width 189 height 14
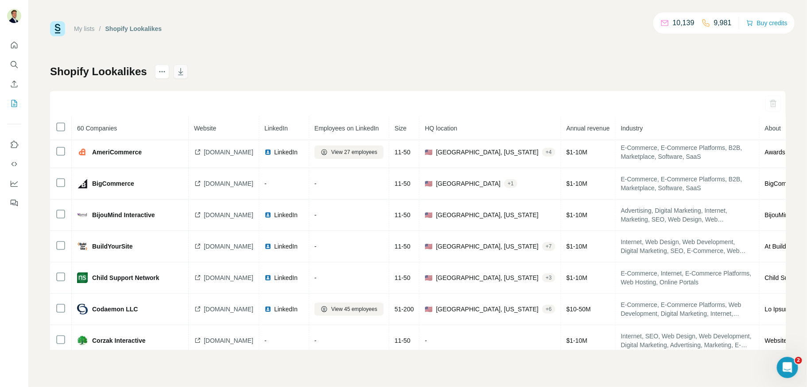
scroll to position [4, 0]
click at [177, 73] on icon "button" at bounding box center [180, 71] width 9 height 9
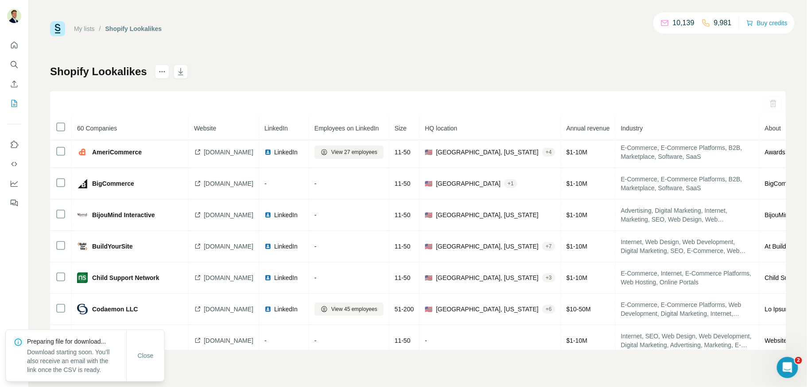
click at [431, 23] on div "My lists / Shopify Lookalikes 10,139 9,981 Buy credits" at bounding box center [417, 28] width 735 height 15
click at [164, 72] on icon "actions" at bounding box center [162, 71] width 9 height 9
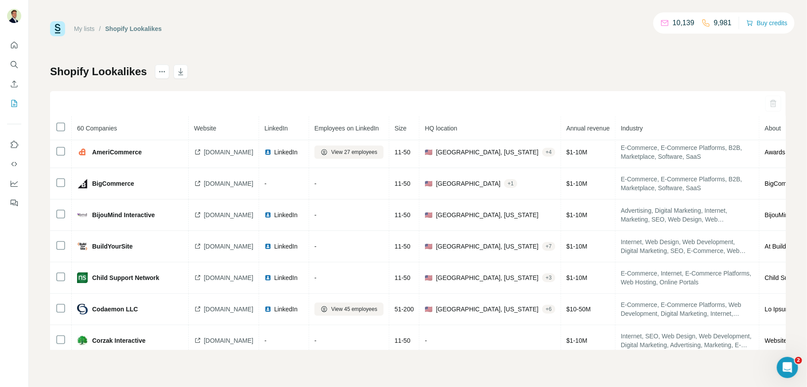
click at [268, 63] on div "My lists / Shopify Lookalikes 10,139 9,981 Buy credits Shopify Lookalikes 60 Co…" at bounding box center [417, 185] width 735 height 329
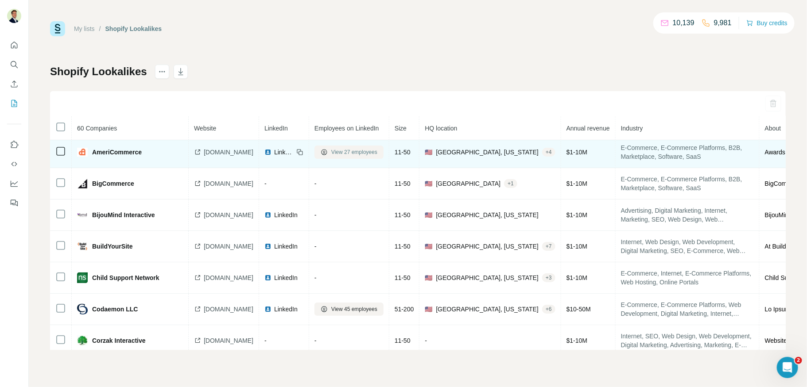
click at [361, 150] on span "View 27 employees" at bounding box center [354, 152] width 46 height 8
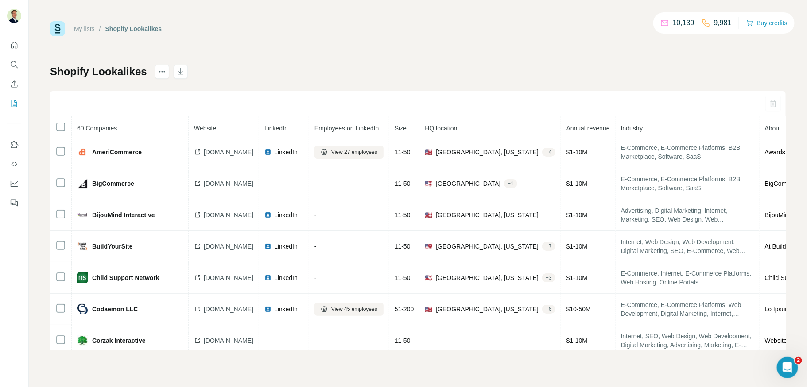
click at [461, 71] on div "Shopify Lookalikes 60 Companies Website LinkedIn Employees on LinkedIn Size HQ …" at bounding box center [417, 208] width 735 height 286
